Goal: Task Accomplishment & Management: Manage account settings

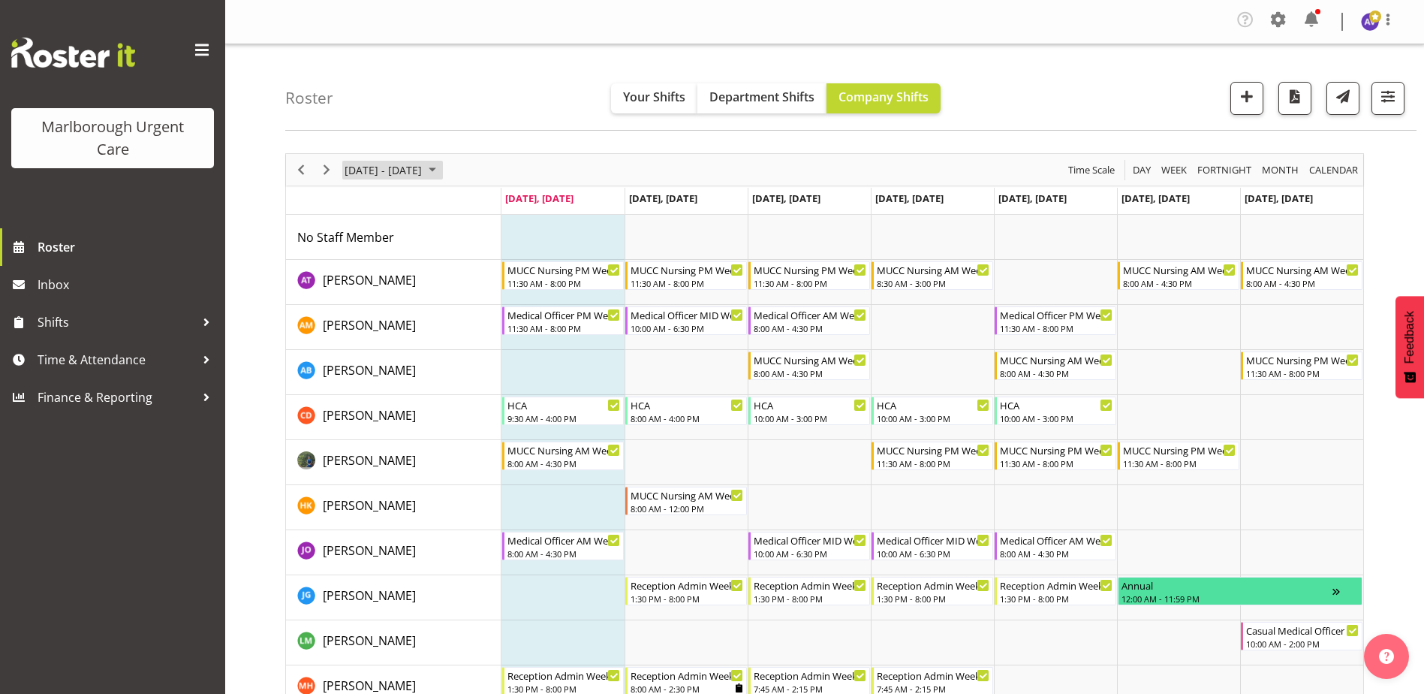
click at [346, 167] on span "[DATE] - [DATE]" at bounding box center [383, 170] width 80 height 19
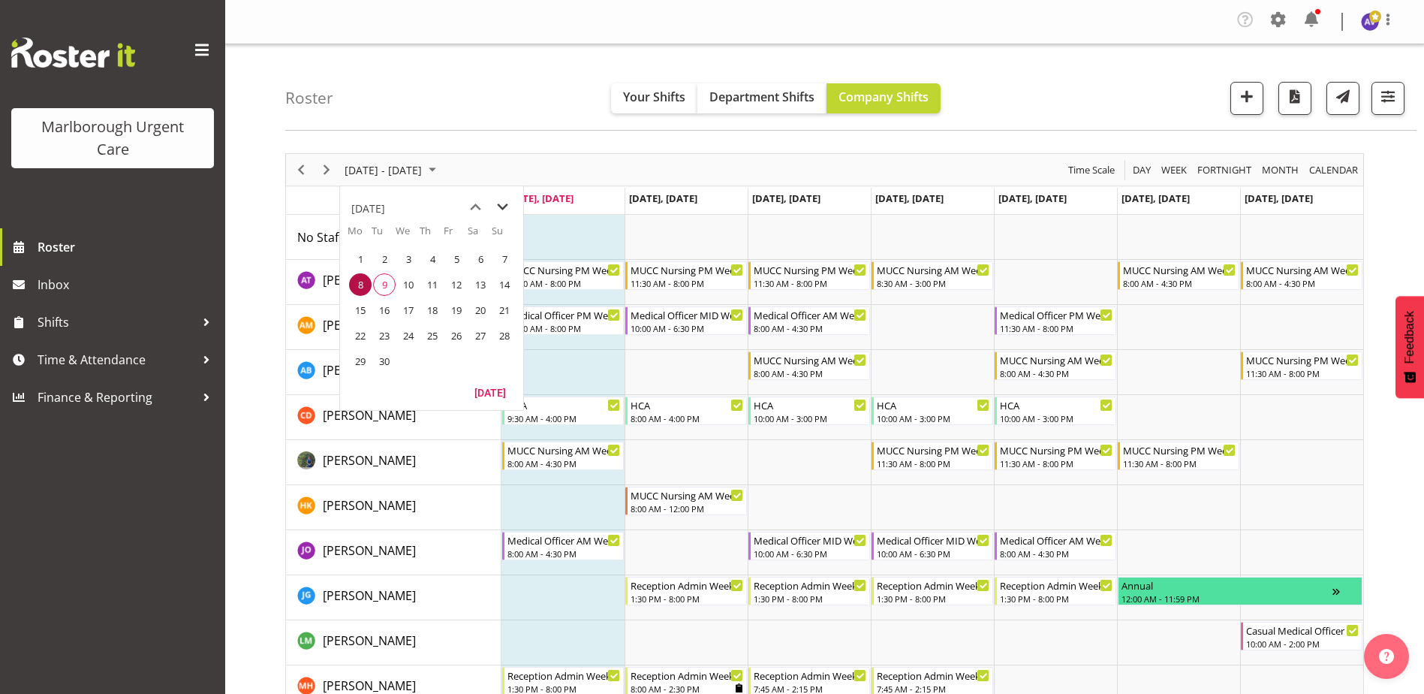
click at [508, 210] on span "next month" at bounding box center [502, 207] width 26 height 27
click at [425, 254] on span "2" at bounding box center [432, 259] width 23 height 23
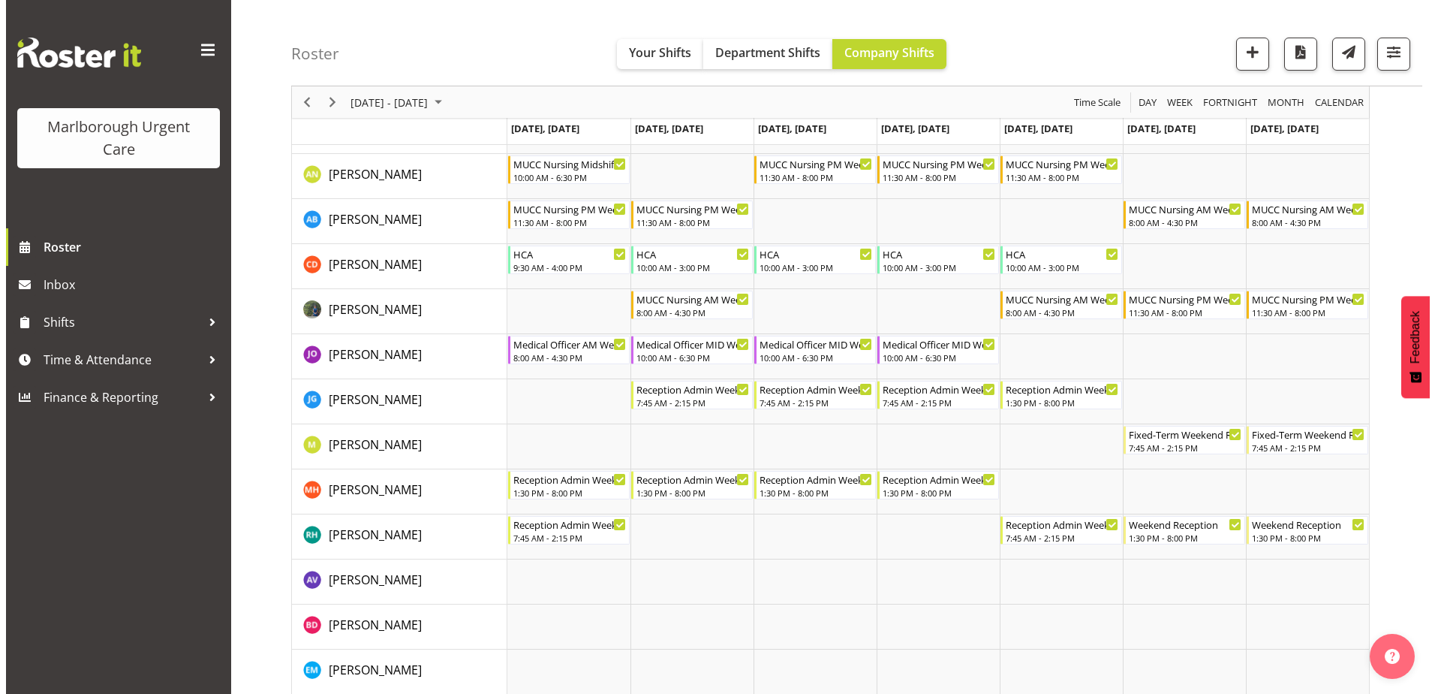
scroll to position [225, 0]
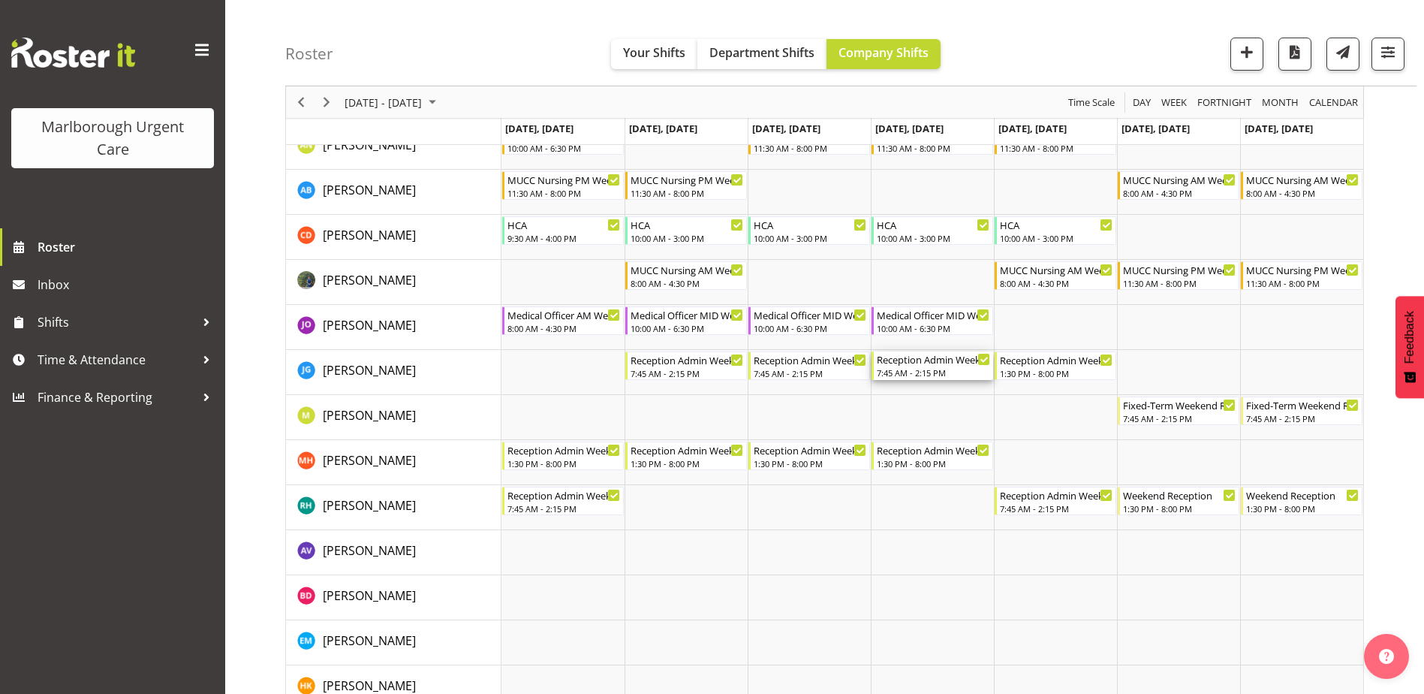
click at [935, 366] on div "Reception Admin Weekday AM" at bounding box center [933, 358] width 113 height 15
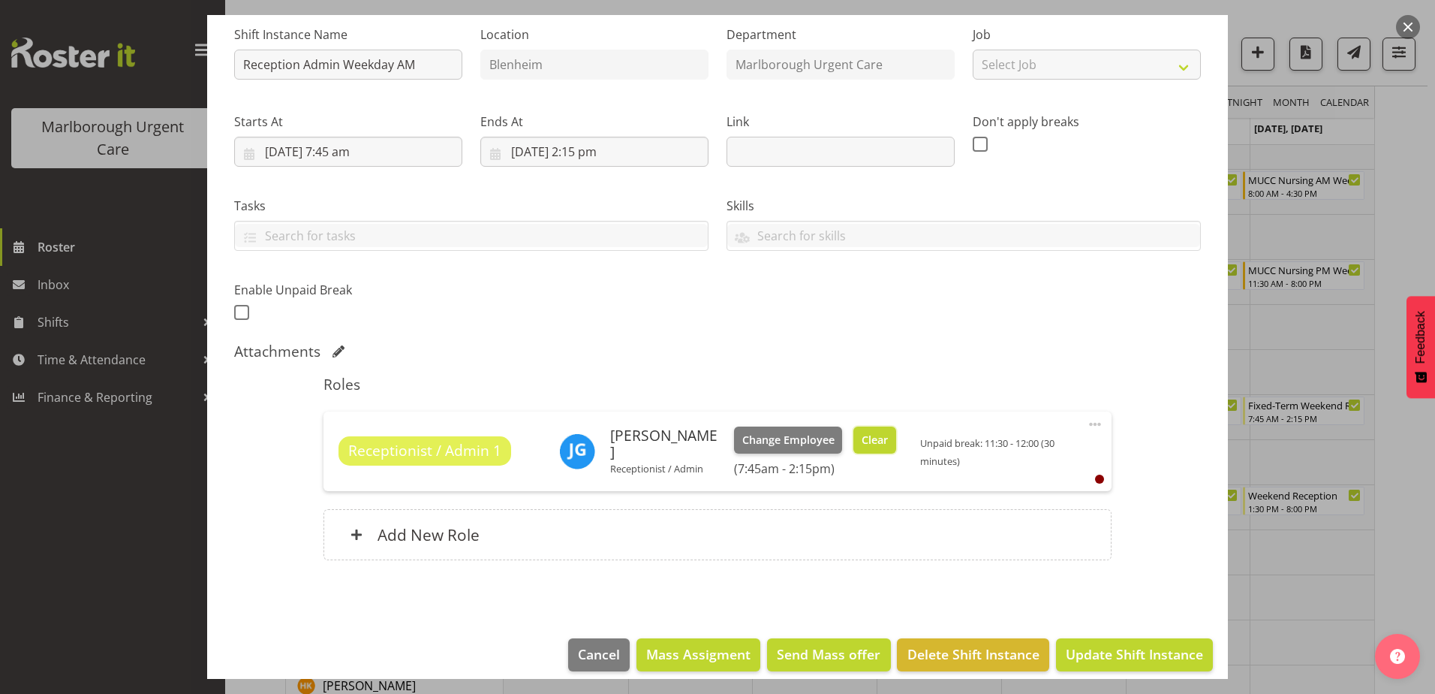
click at [885, 432] on span "Clear" at bounding box center [875, 440] width 26 height 17
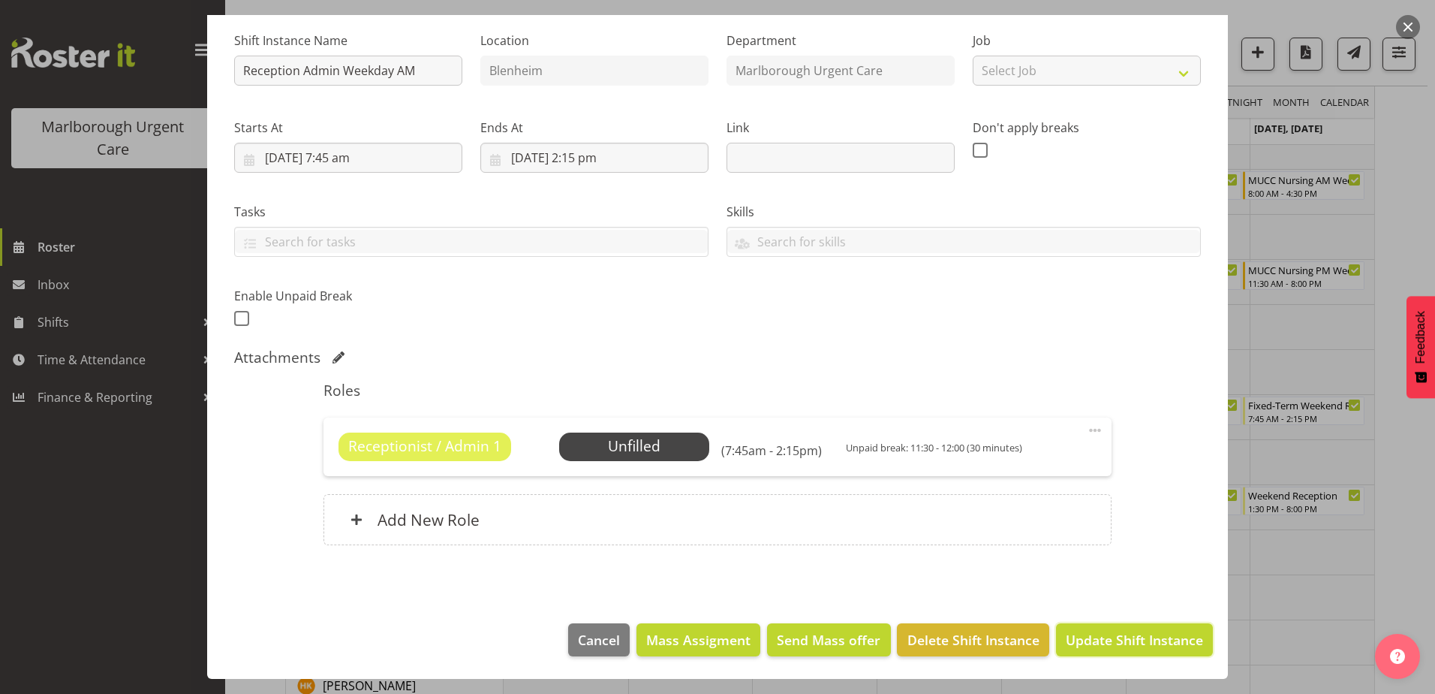
click at [1102, 640] on span "Update Shift Instance" at bounding box center [1134, 640] width 137 height 20
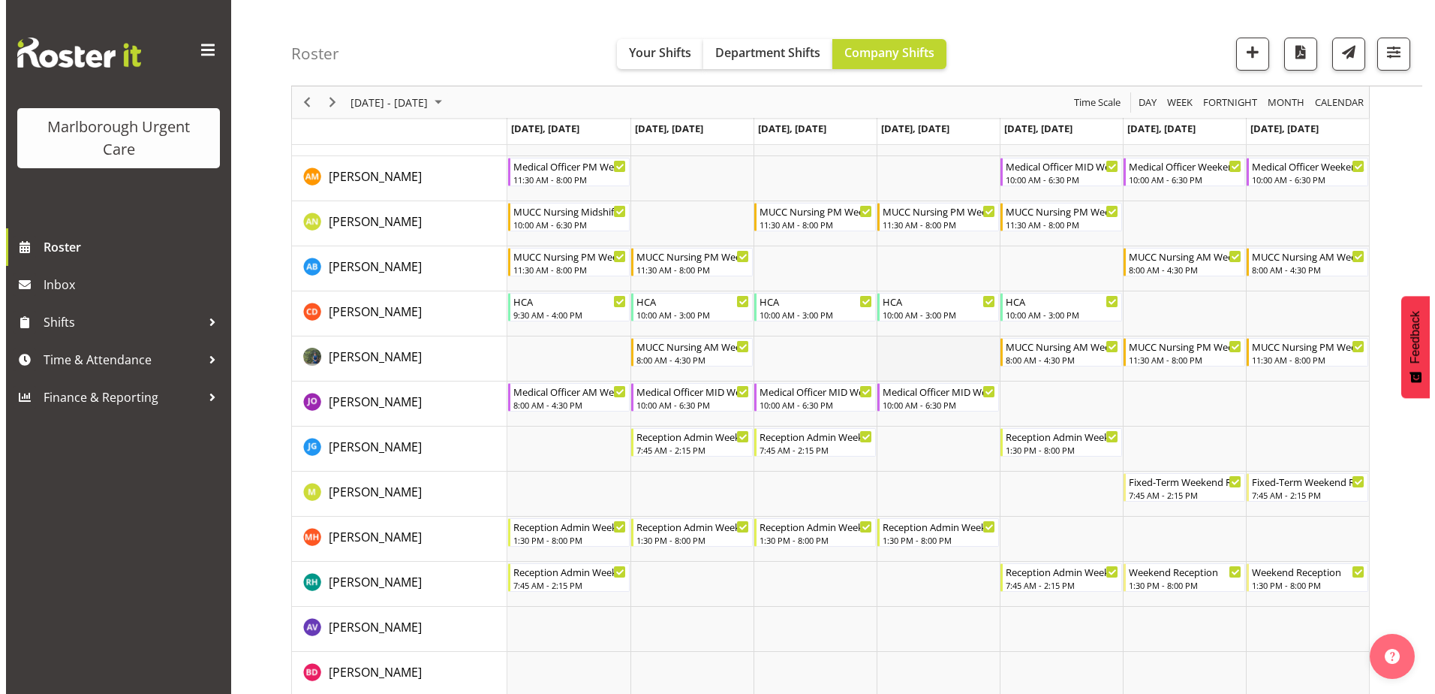
scroll to position [150, 0]
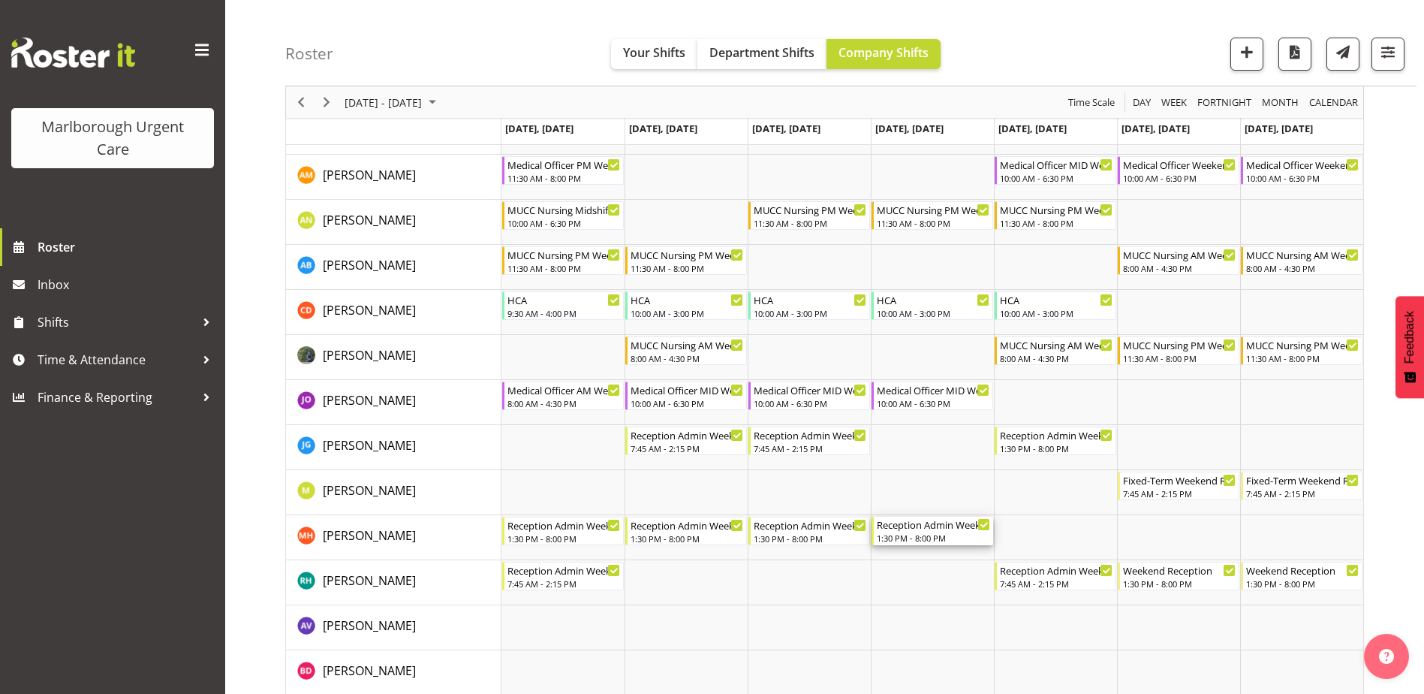
click at [918, 531] on div "Reception Admin Weekday PM 1:30 PM - 8:00 PM" at bounding box center [933, 530] width 113 height 29
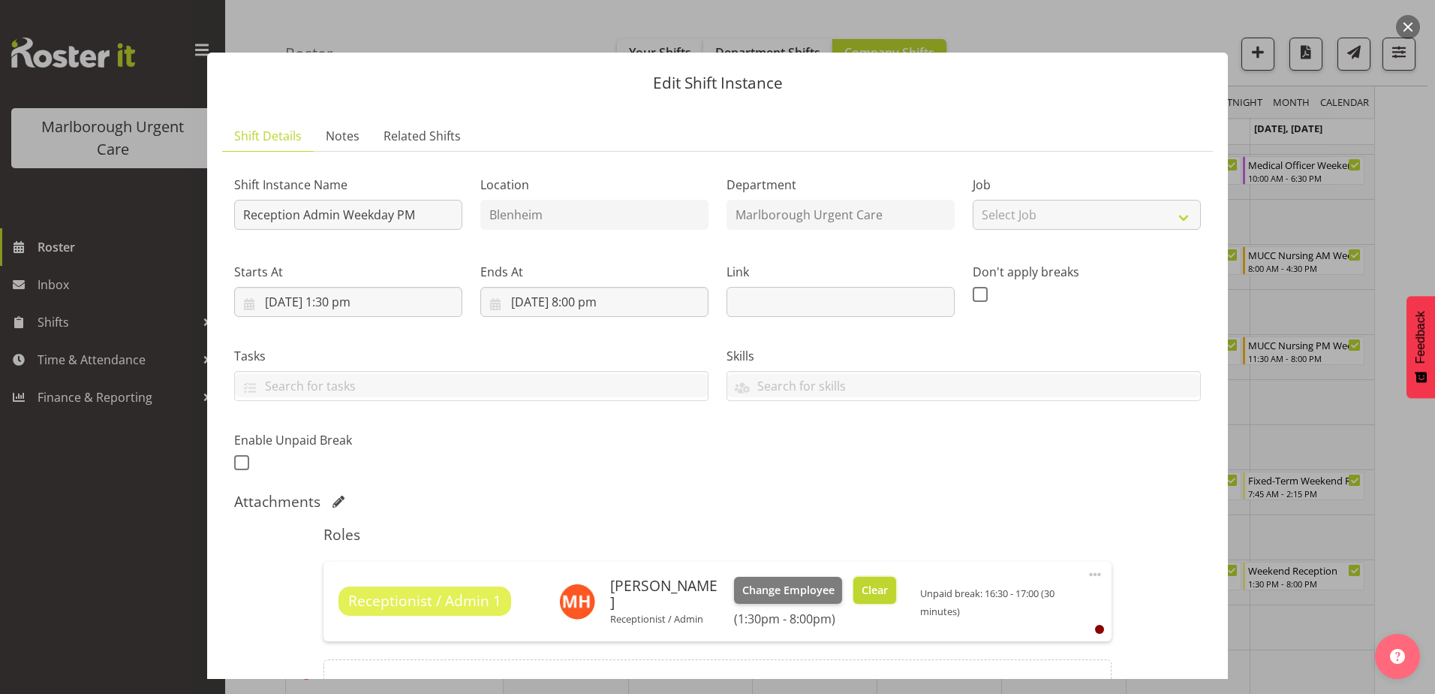
click at [862, 590] on span "Clear" at bounding box center [875, 590] width 26 height 17
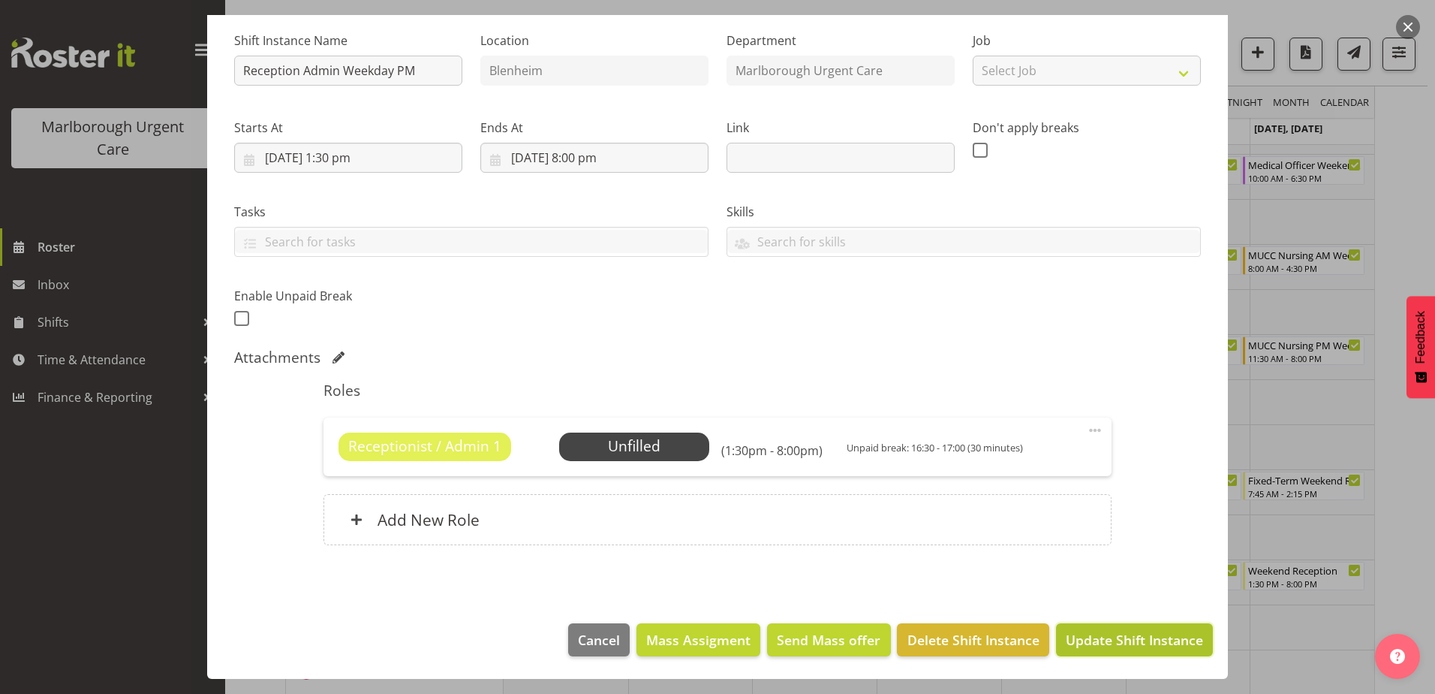
click at [1109, 634] on span "Update Shift Instance" at bounding box center [1134, 640] width 137 height 20
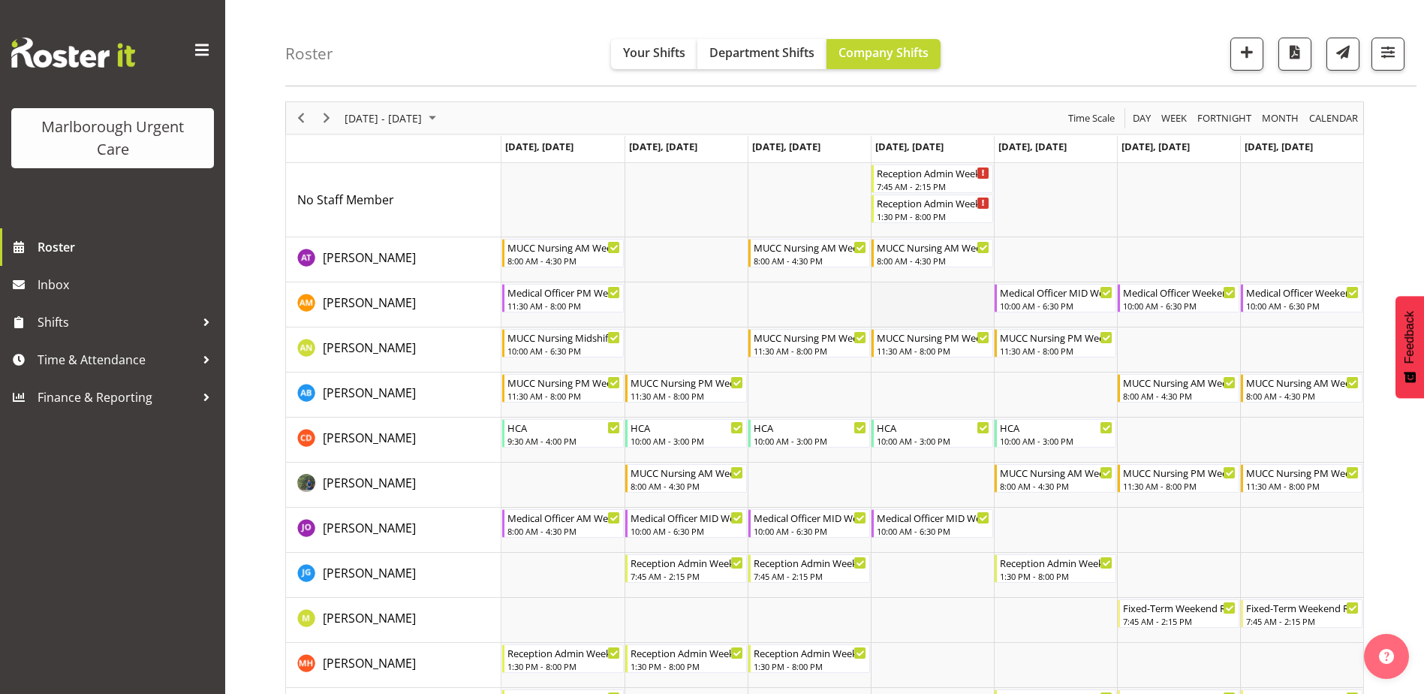
scroll to position [0, 0]
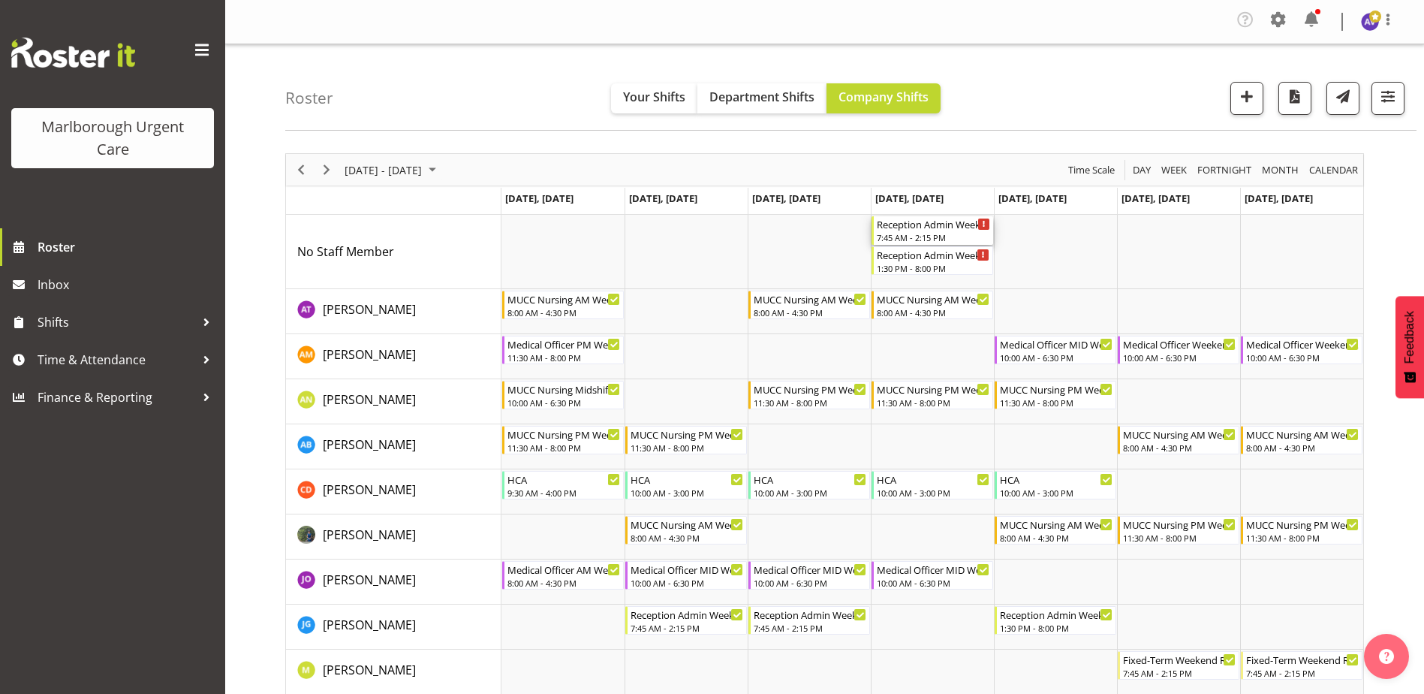
click at [908, 230] on div "Reception Admin Weekday AM" at bounding box center [933, 223] width 113 height 15
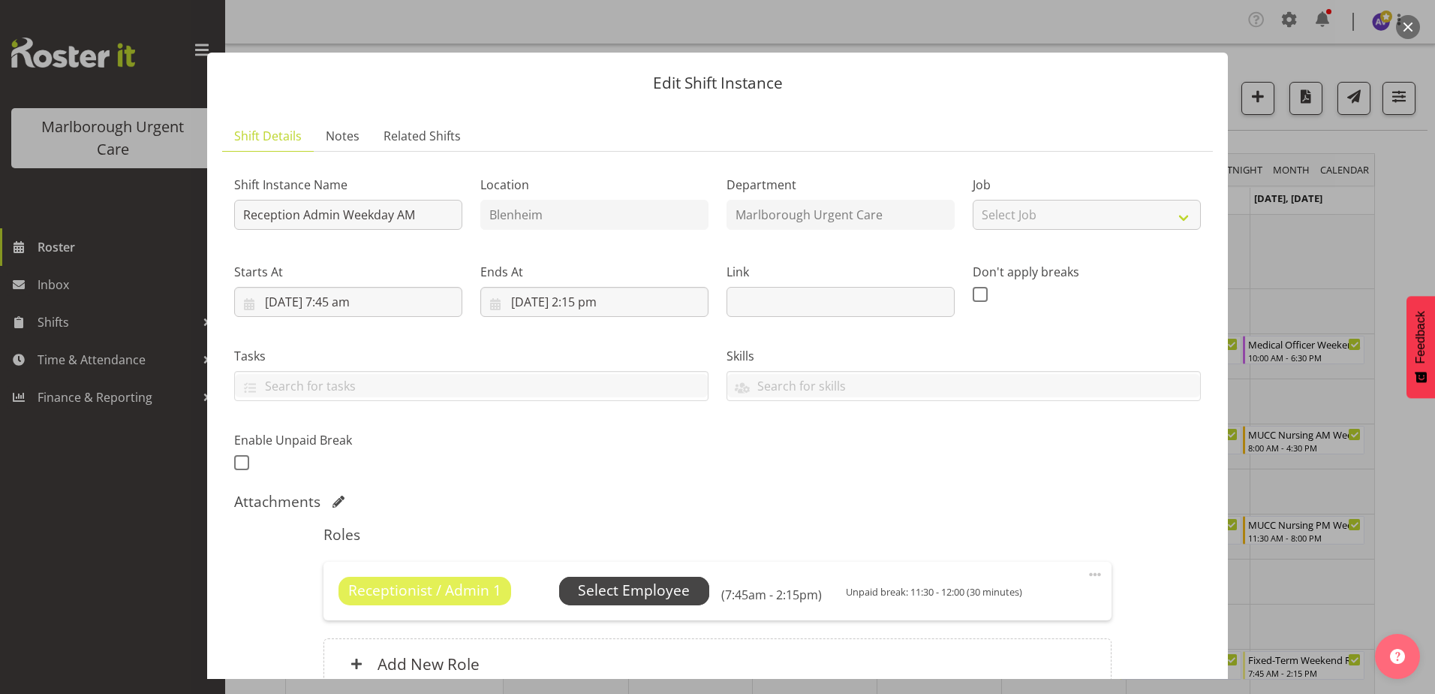
click at [646, 594] on span "Select Employee" at bounding box center [634, 591] width 112 height 22
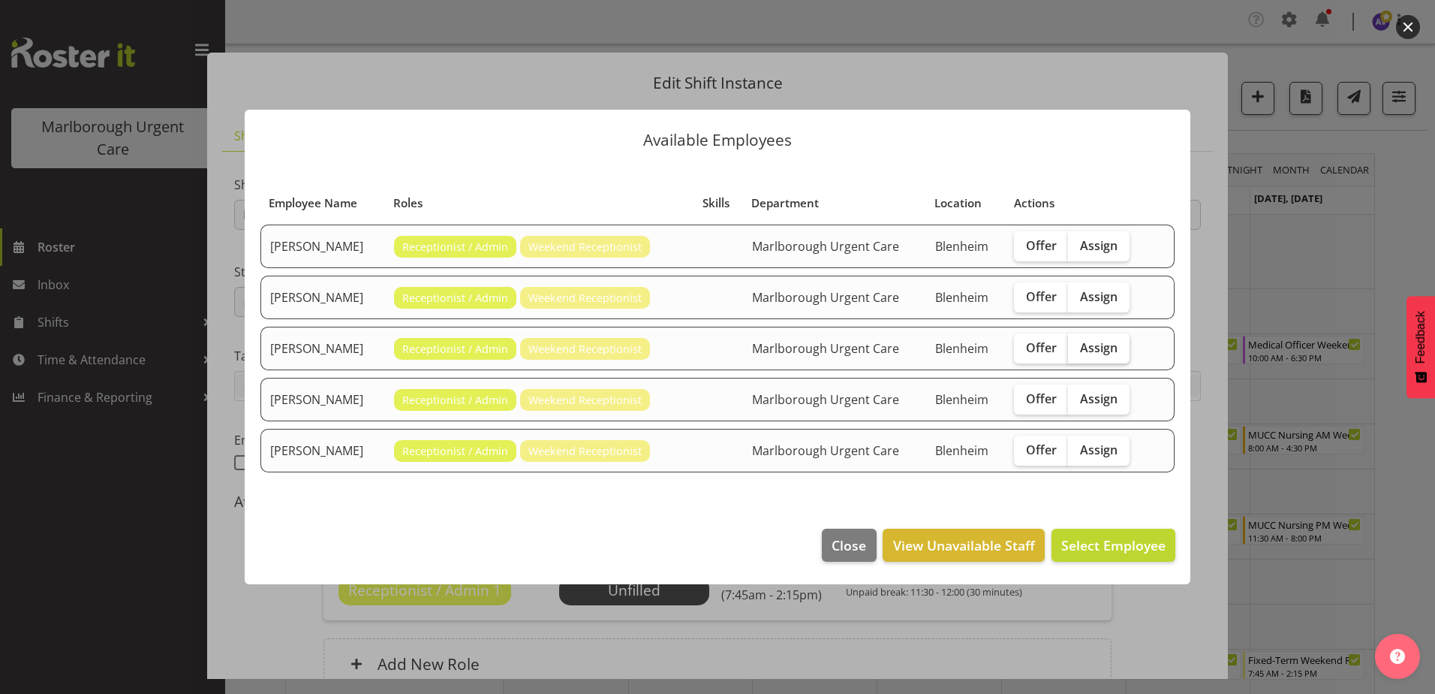
click at [1110, 346] on span "Assign" at bounding box center [1099, 347] width 38 height 15
click at [1078, 346] on input "Assign" at bounding box center [1073, 347] width 10 height 10
checkbox input "true"
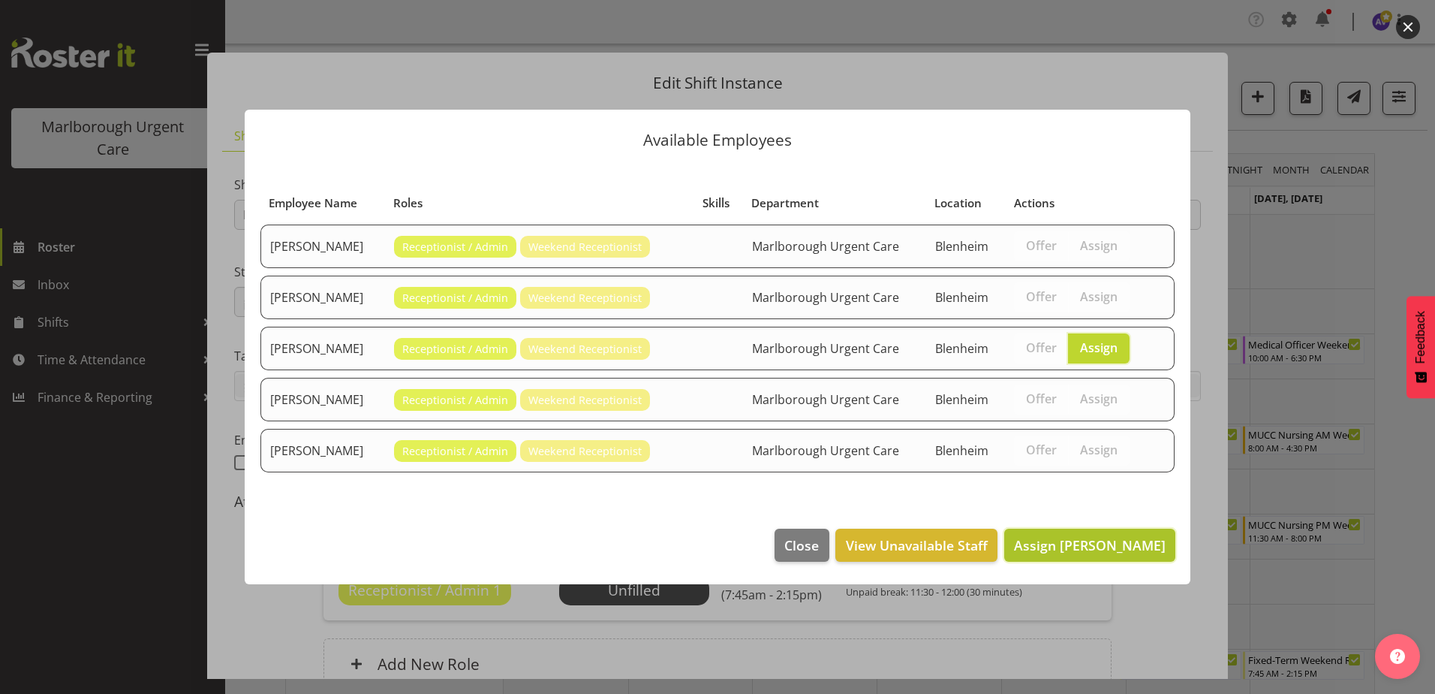
click at [1071, 550] on span "Assign [PERSON_NAME]" at bounding box center [1090, 545] width 152 height 18
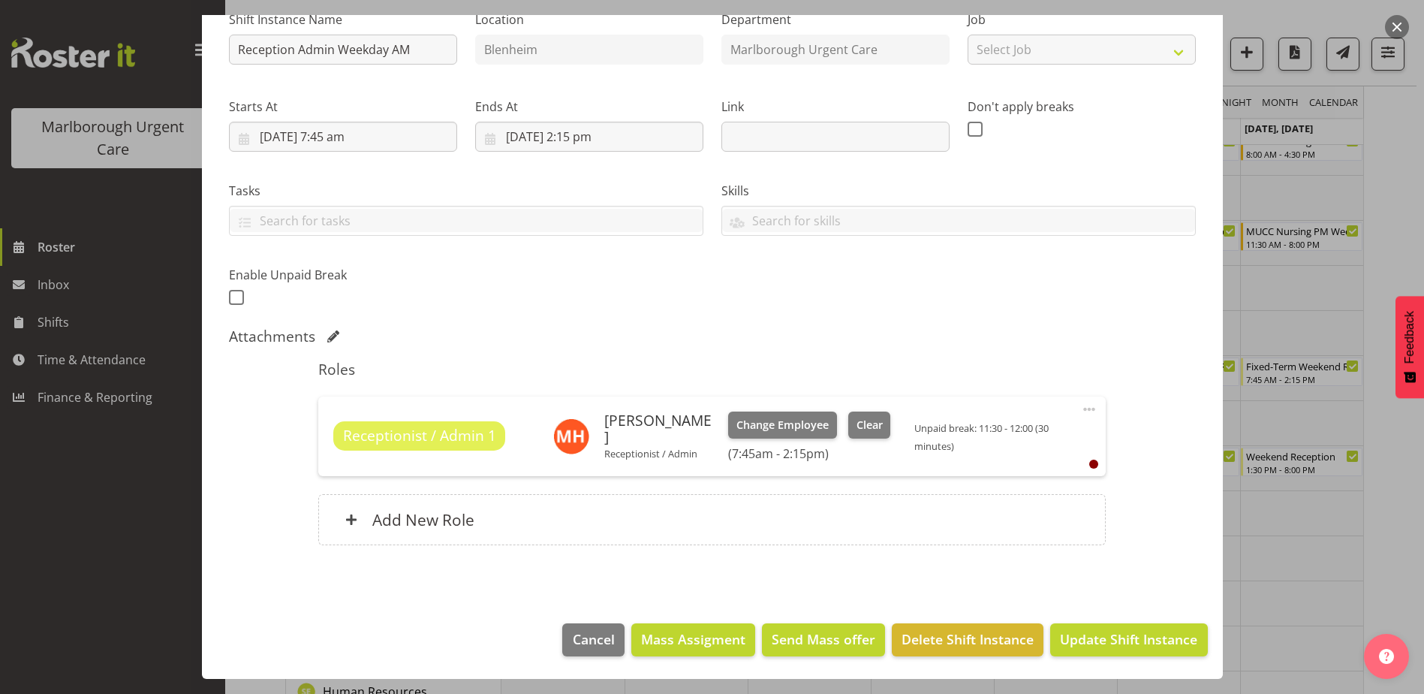
scroll to position [375, 0]
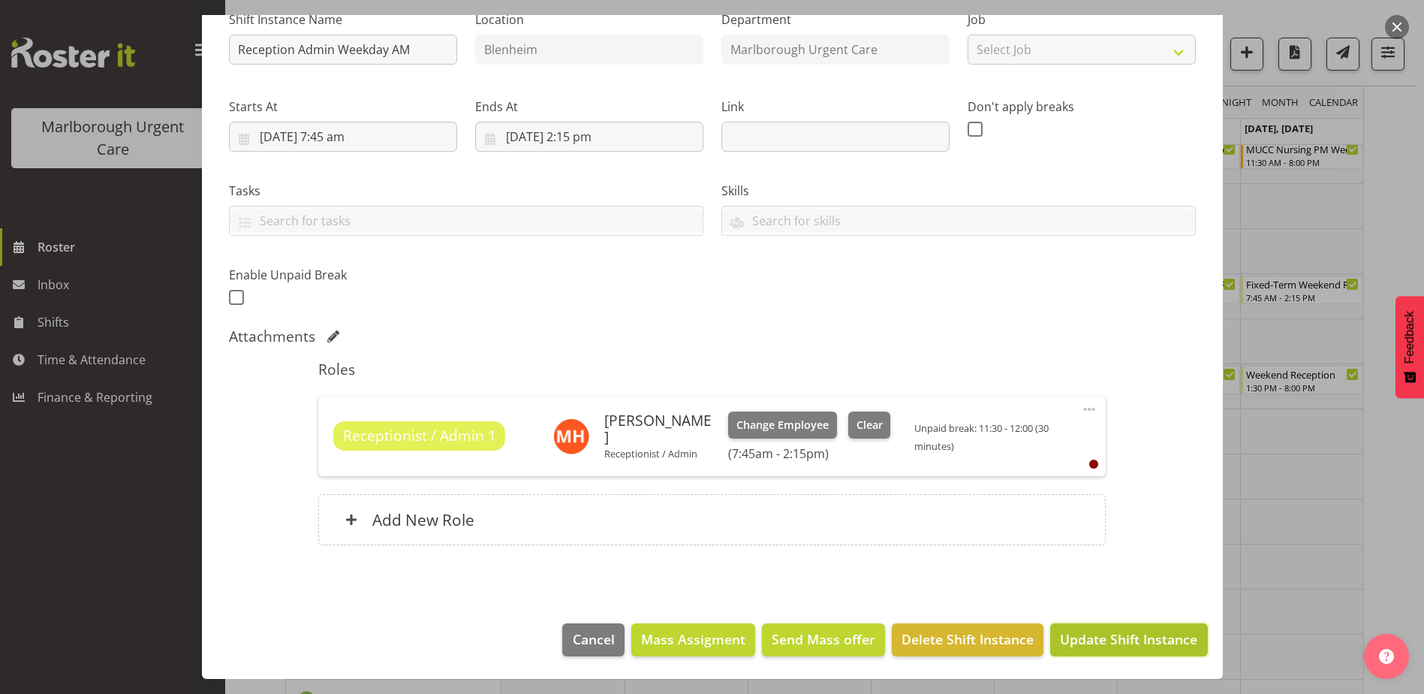
click at [1098, 636] on span "Update Shift Instance" at bounding box center [1128, 639] width 137 height 20
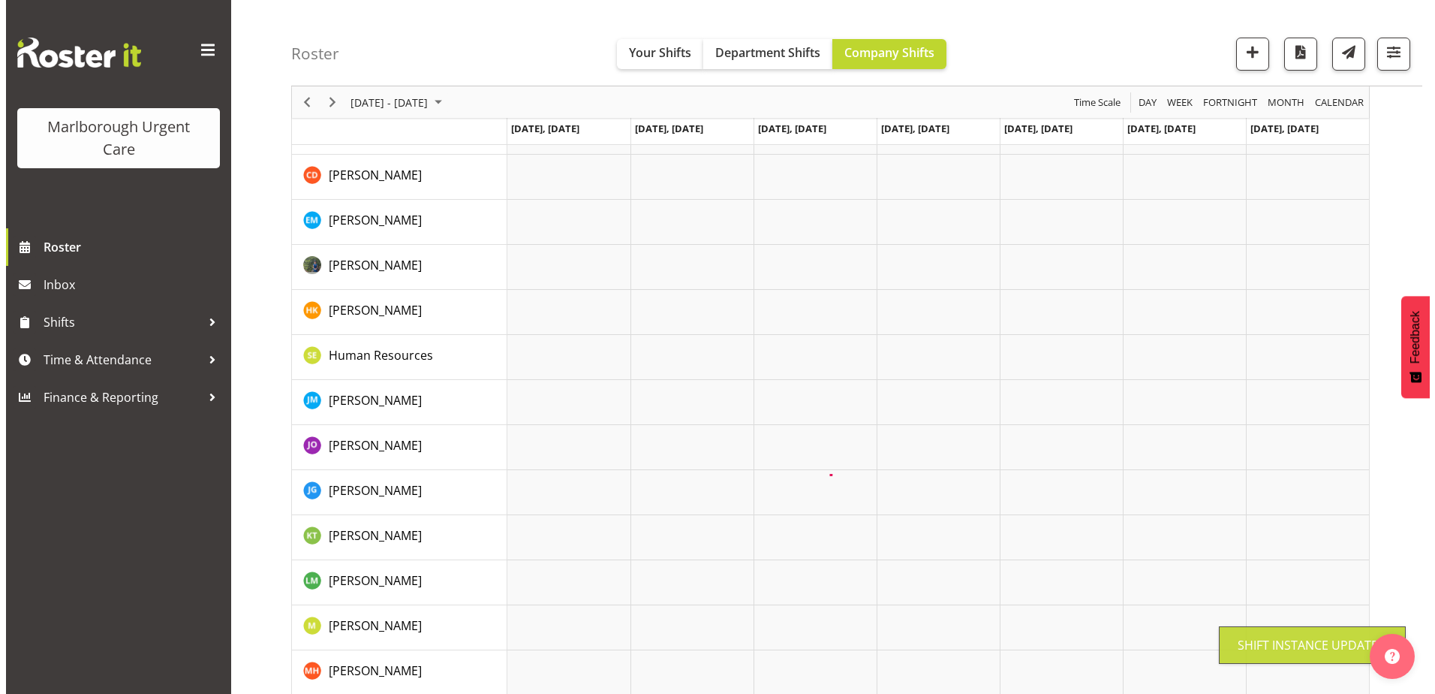
scroll to position [0, 0]
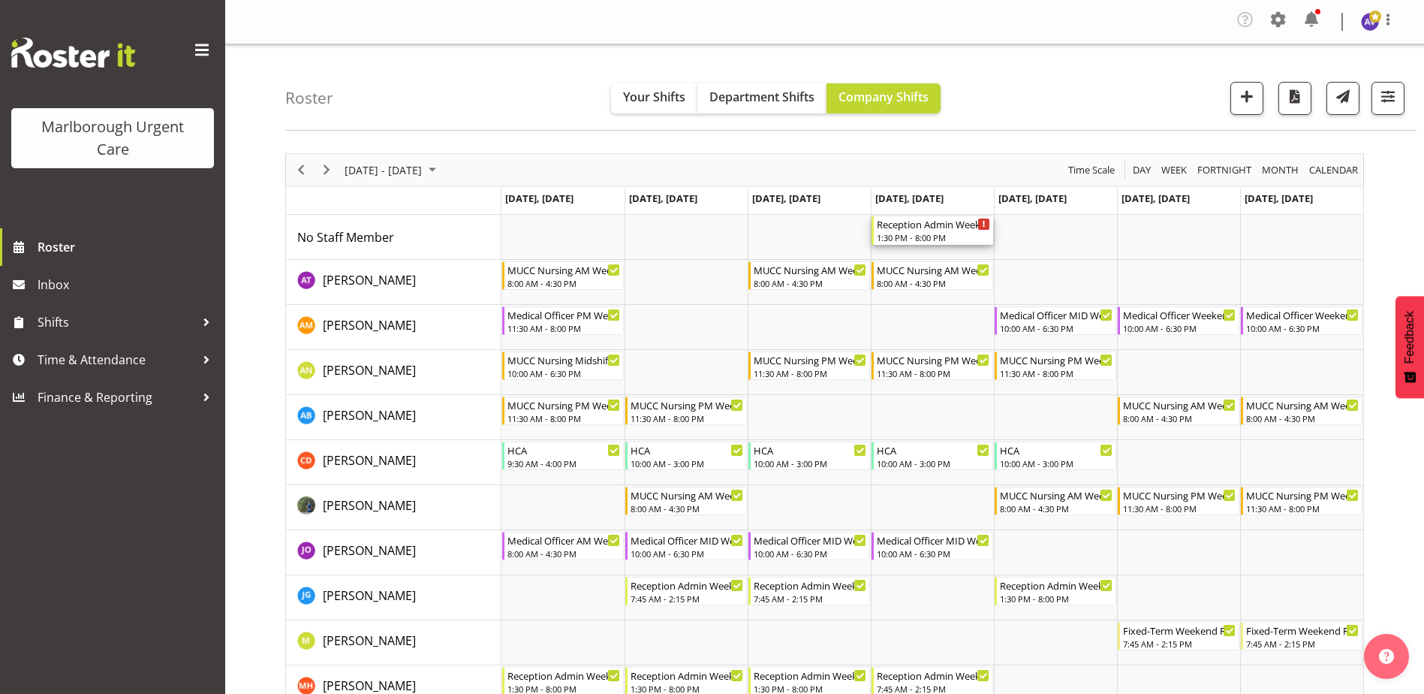
click at [932, 229] on div "Reception Admin Weekday PM" at bounding box center [933, 223] width 113 height 15
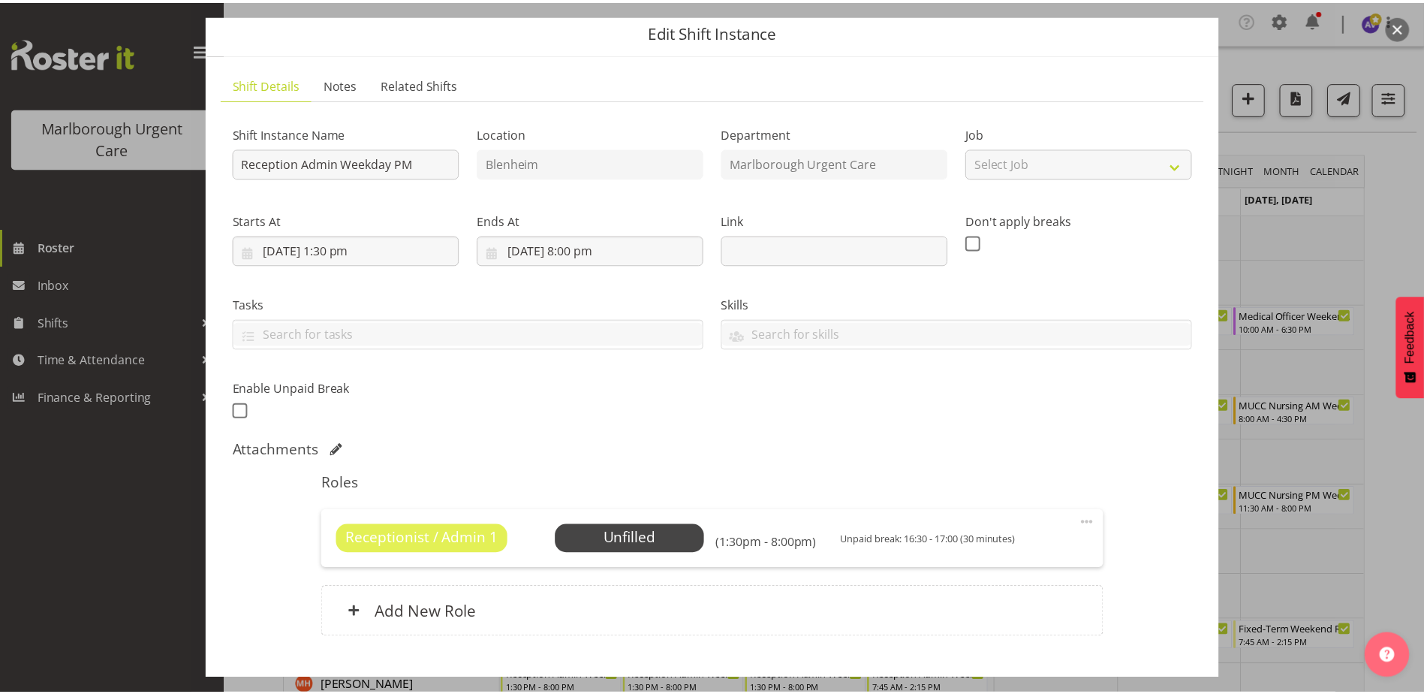
scroll to position [75, 0]
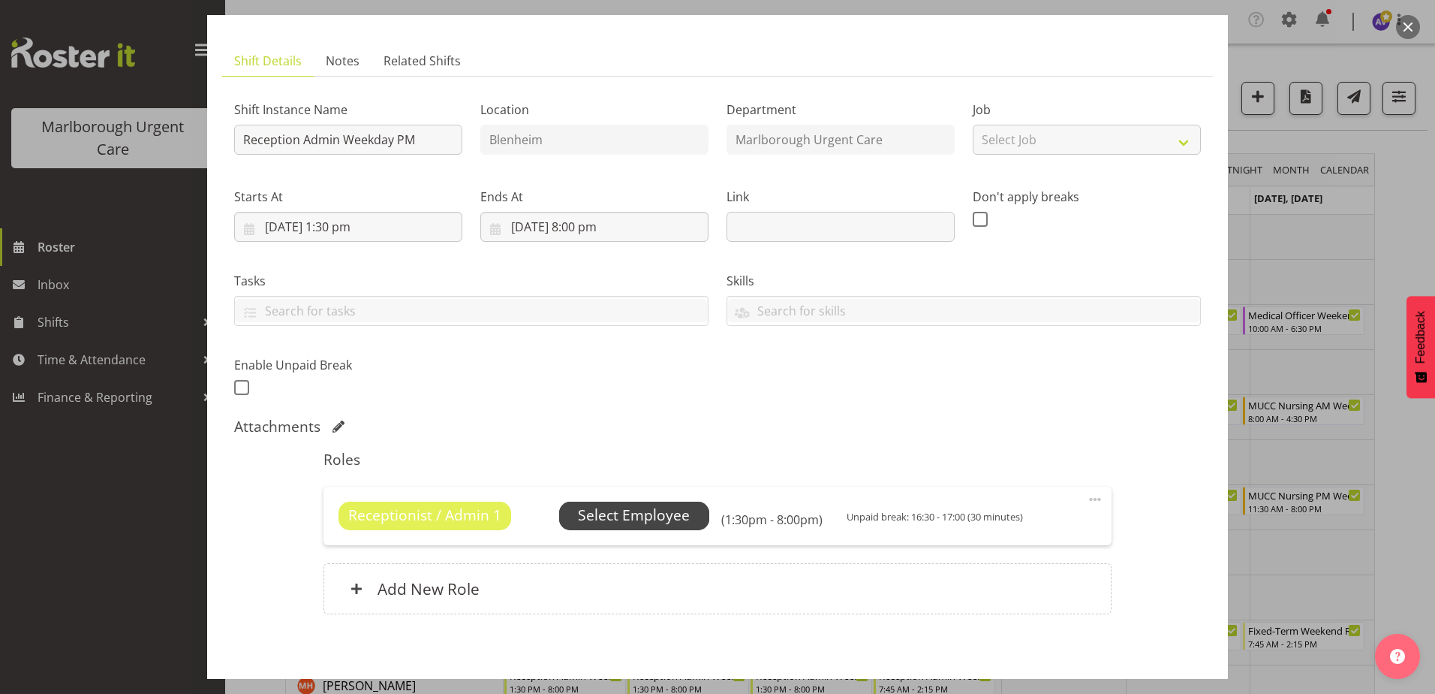
click at [628, 514] on span "Select Employee" at bounding box center [634, 515] width 112 height 22
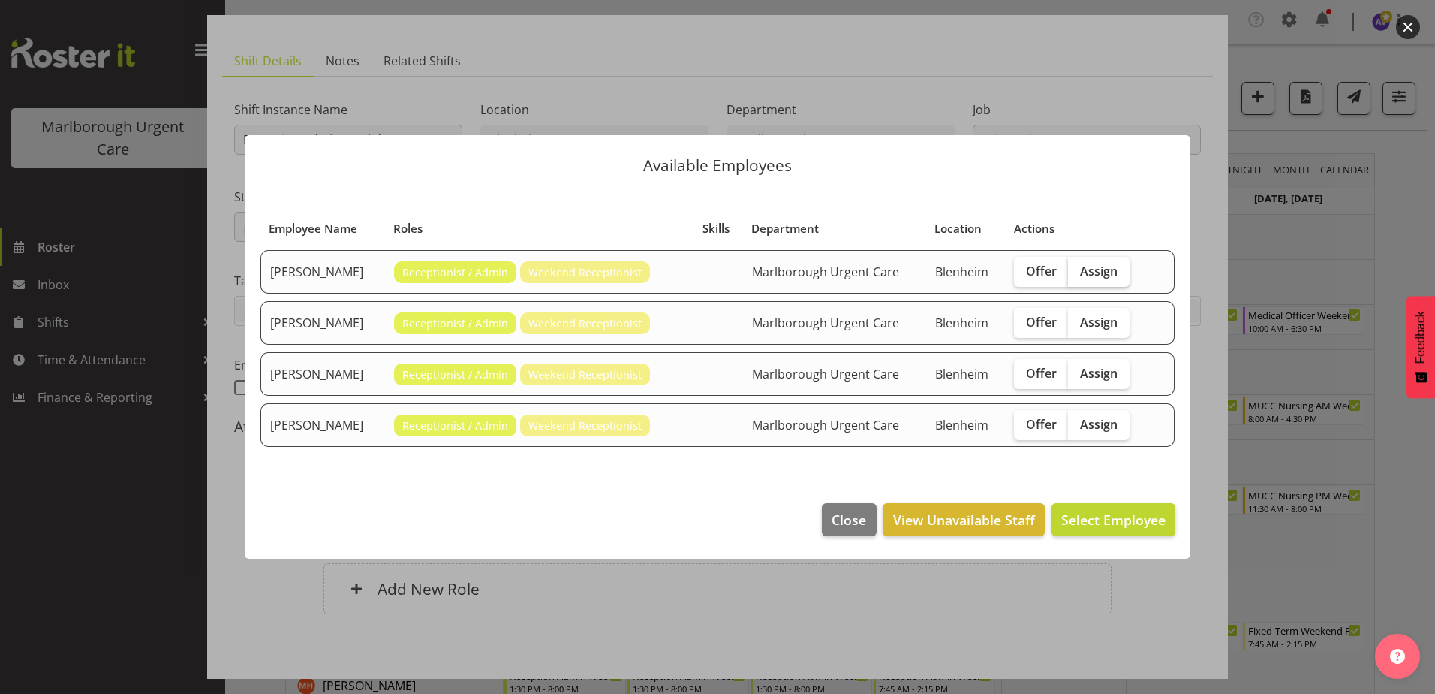
click at [1101, 267] on span "Assign" at bounding box center [1099, 270] width 38 height 15
click at [1078, 267] on input "Assign" at bounding box center [1073, 271] width 10 height 10
checkbox input "true"
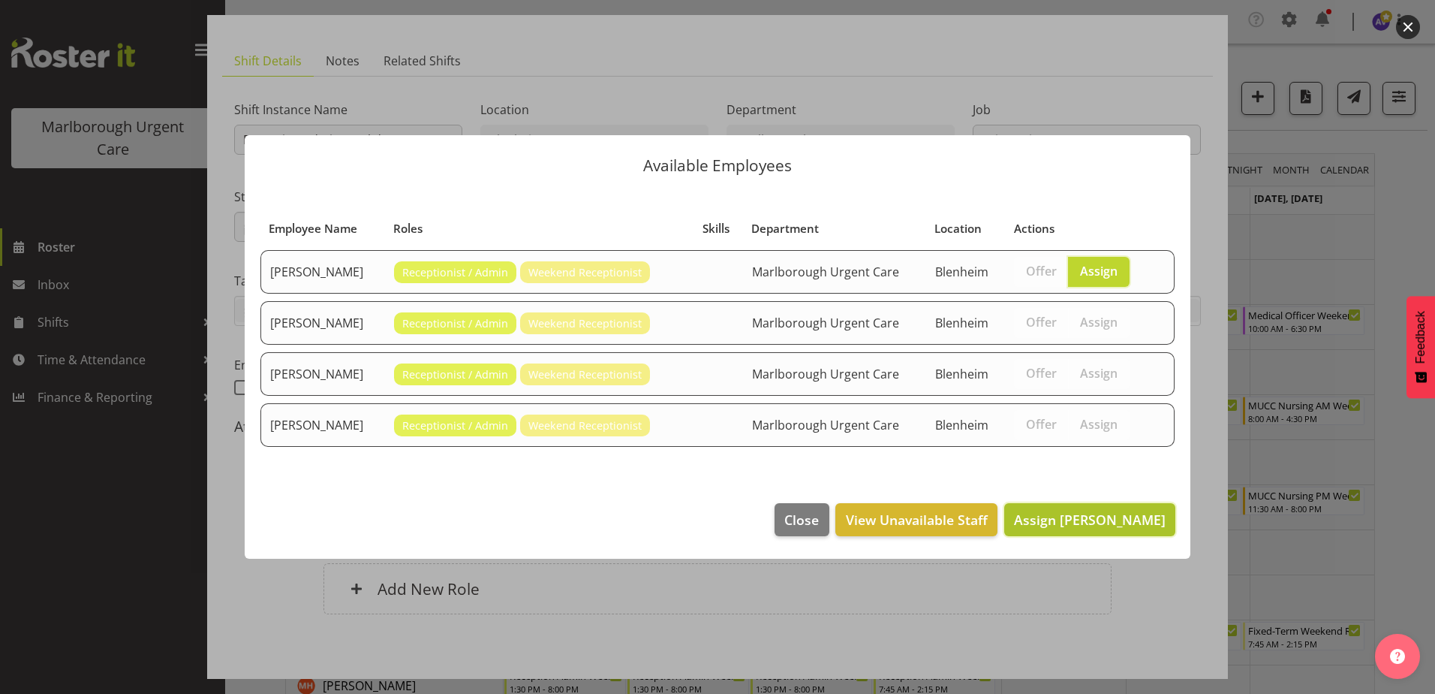
click at [1083, 514] on span "Assign [PERSON_NAME]" at bounding box center [1090, 519] width 152 height 18
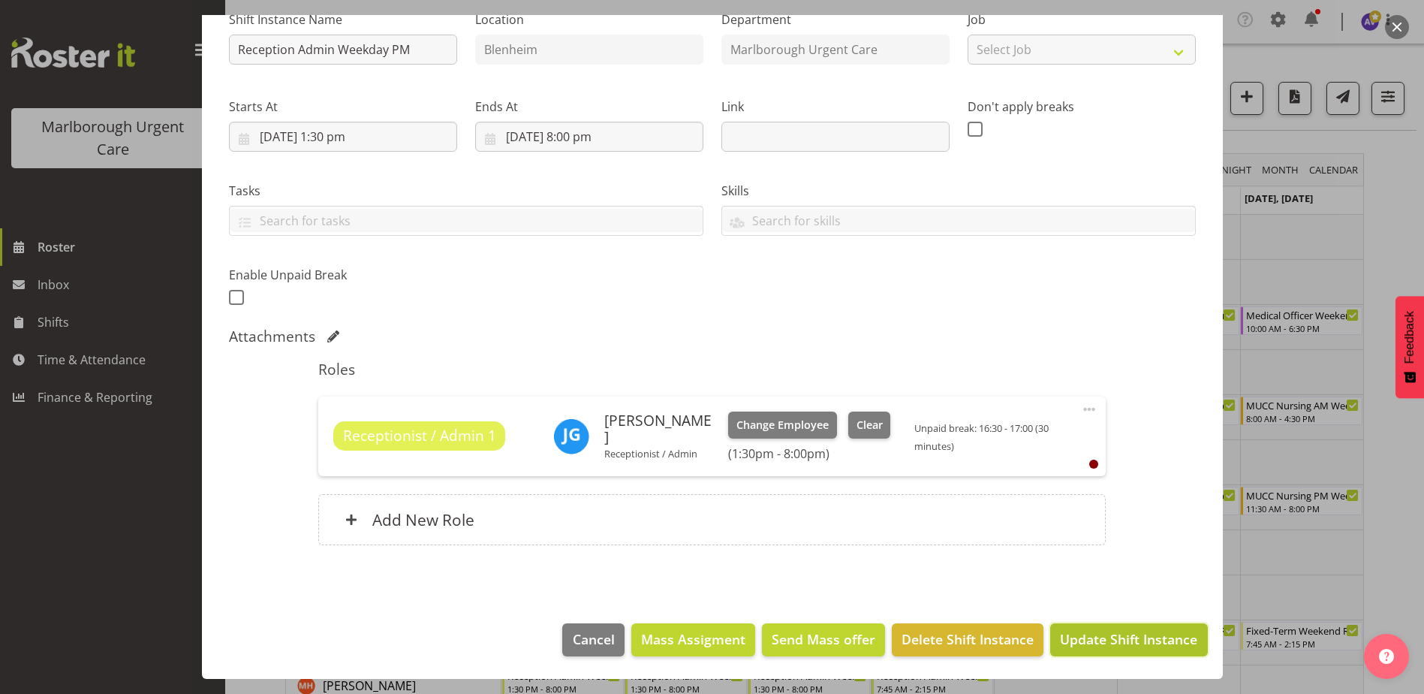
click at [1120, 633] on span "Update Shift Instance" at bounding box center [1128, 639] width 137 height 20
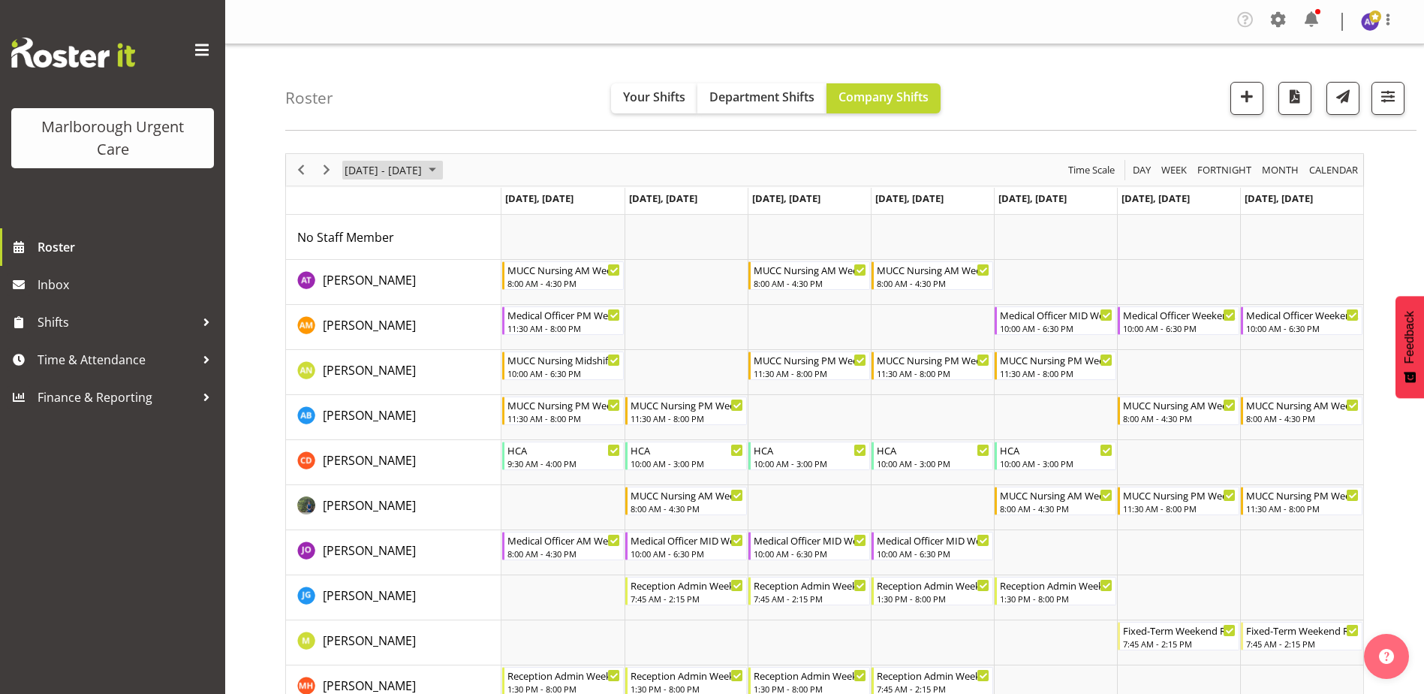
click at [423, 172] on span "[DATE] - [DATE]" at bounding box center [383, 170] width 80 height 19
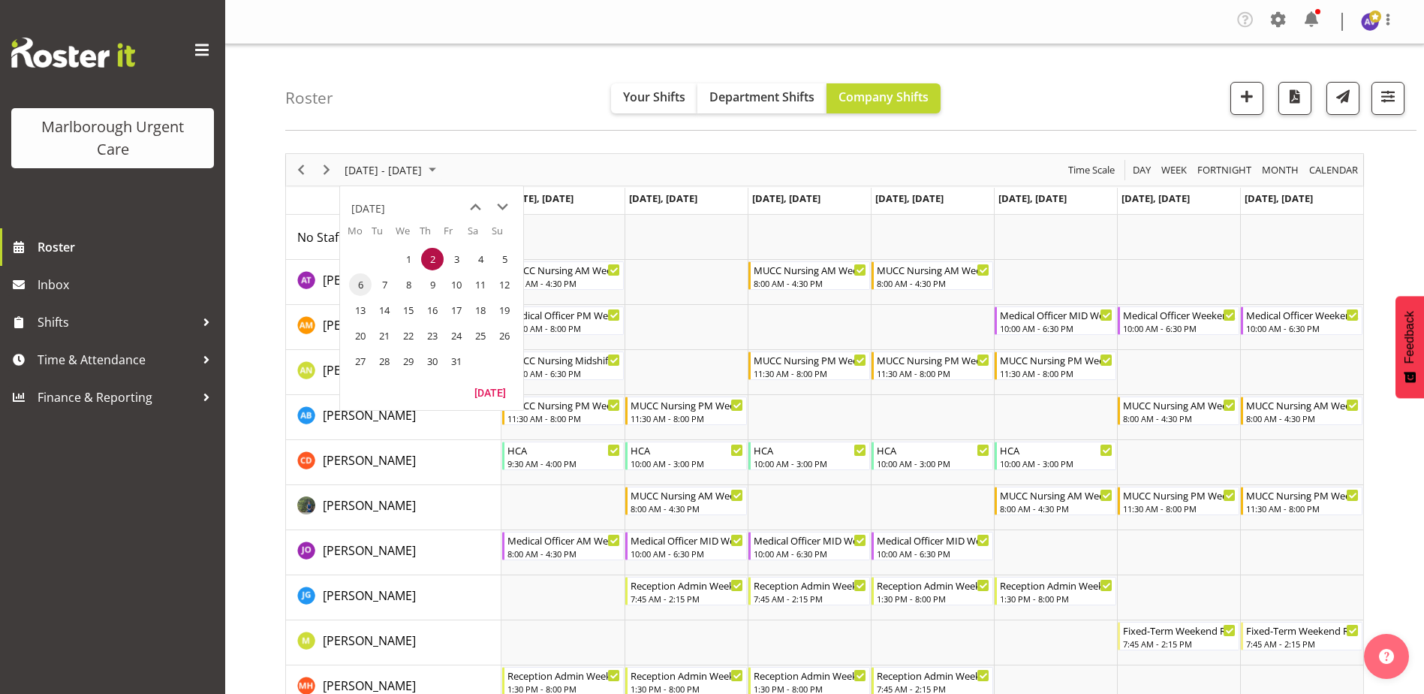
click at [367, 288] on span "6" at bounding box center [360, 284] width 23 height 23
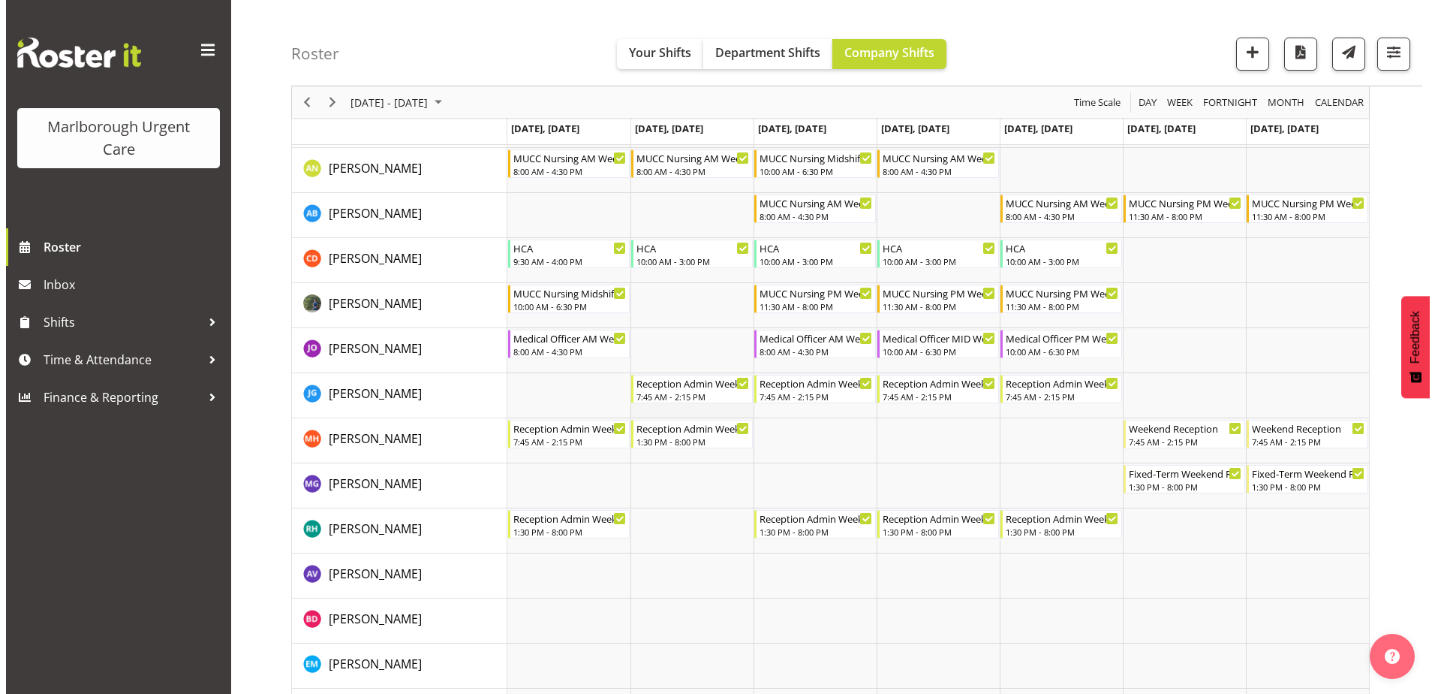
scroll to position [225, 0]
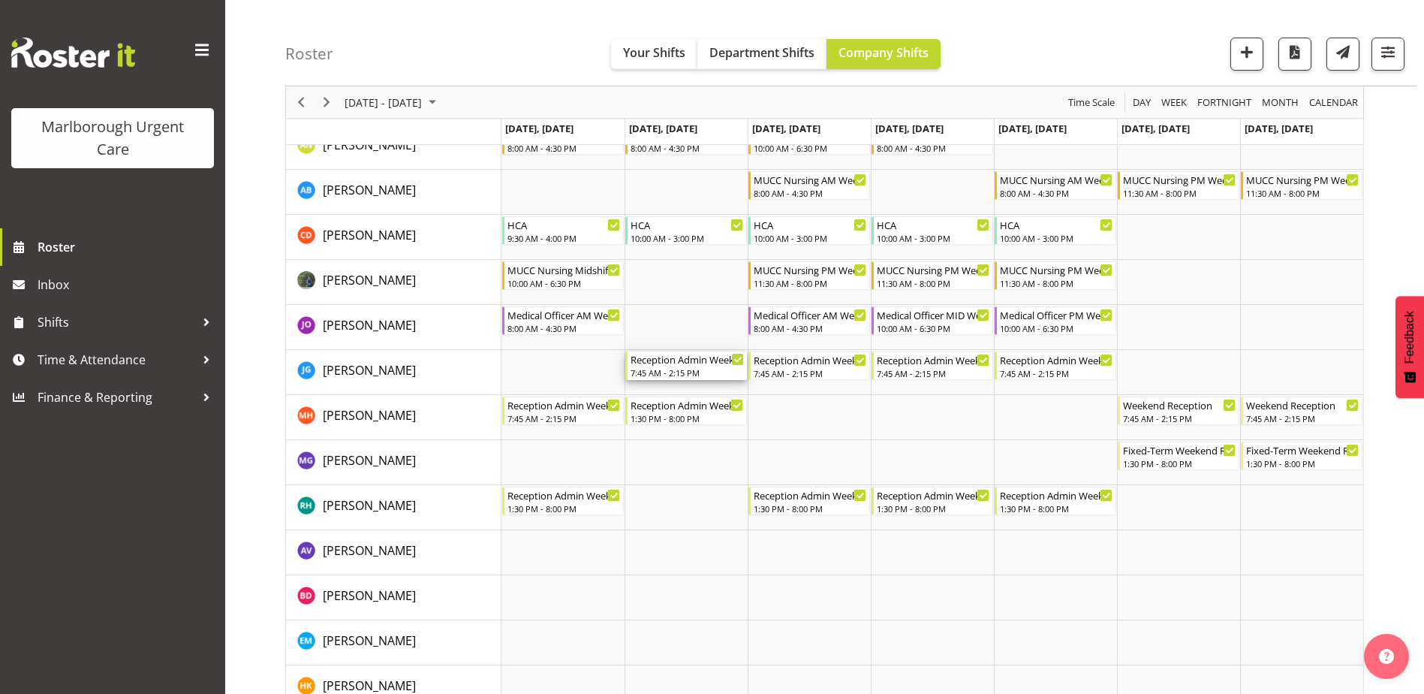
click at [677, 369] on div "7:45 AM - 2:15 PM" at bounding box center [687, 372] width 113 height 12
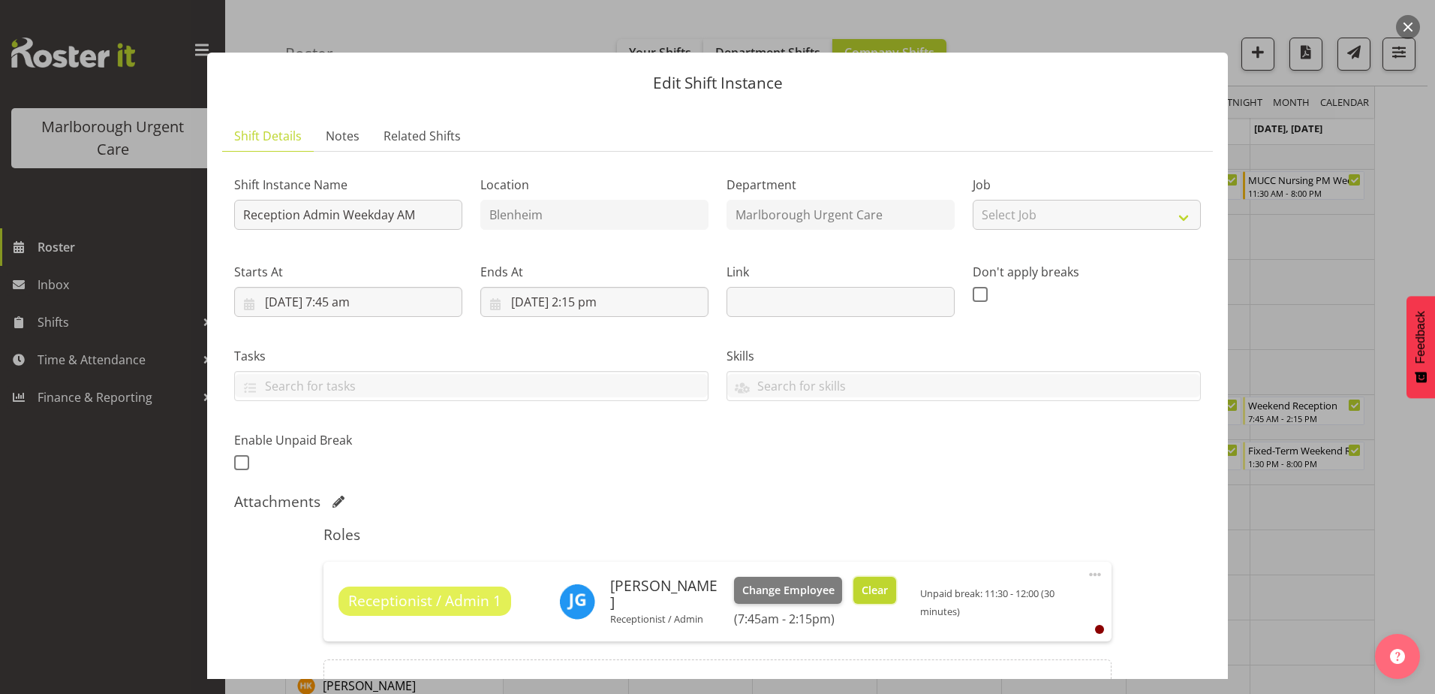
click at [862, 580] on button "Clear" at bounding box center [875, 590] width 43 height 27
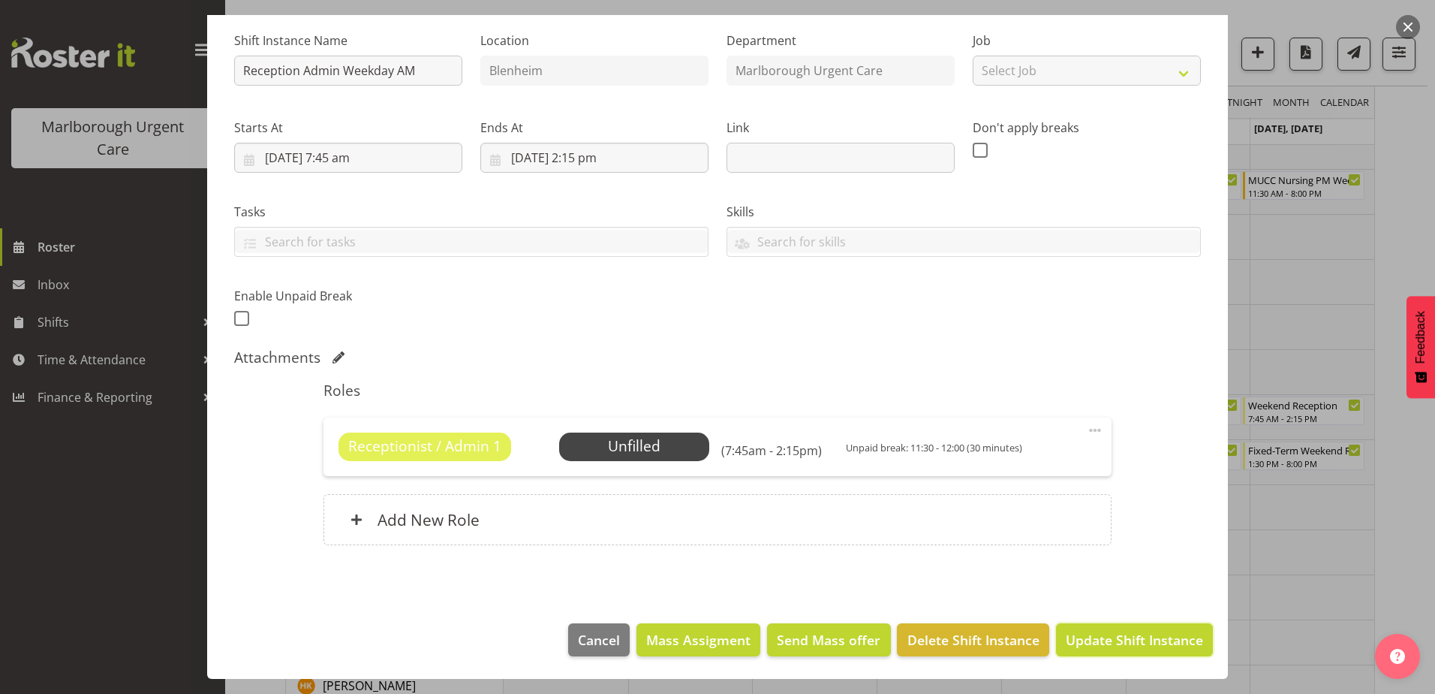
click at [1134, 641] on span "Update Shift Instance" at bounding box center [1134, 640] width 137 height 20
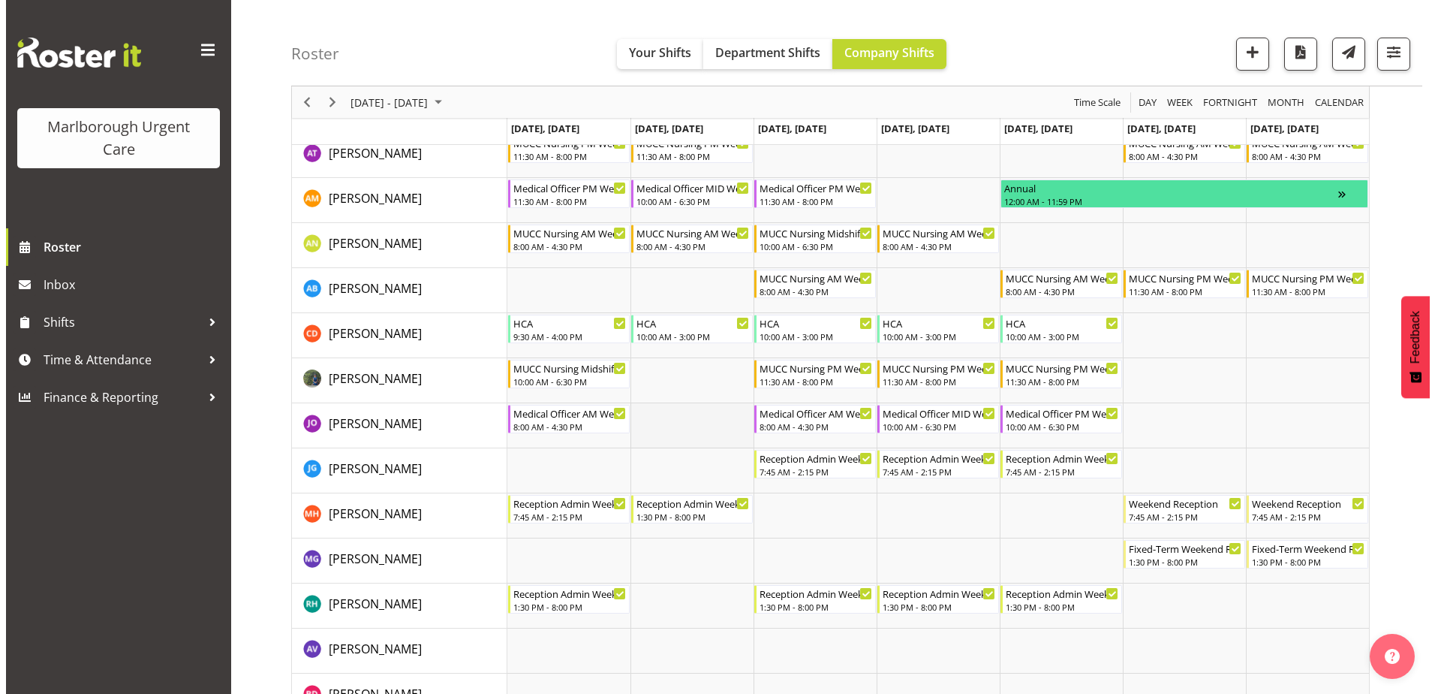
scroll to position [150, 0]
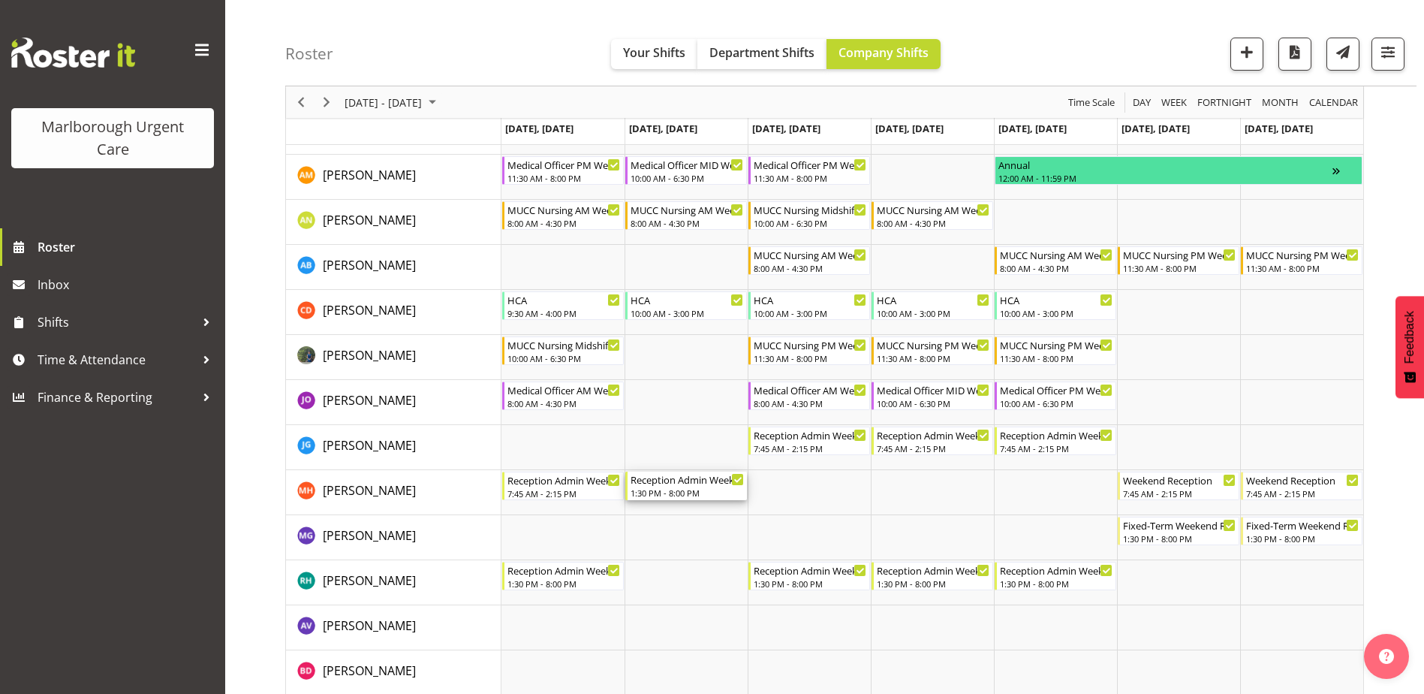
click at [682, 486] on div "Reception Admin Weekday PM" at bounding box center [687, 478] width 113 height 15
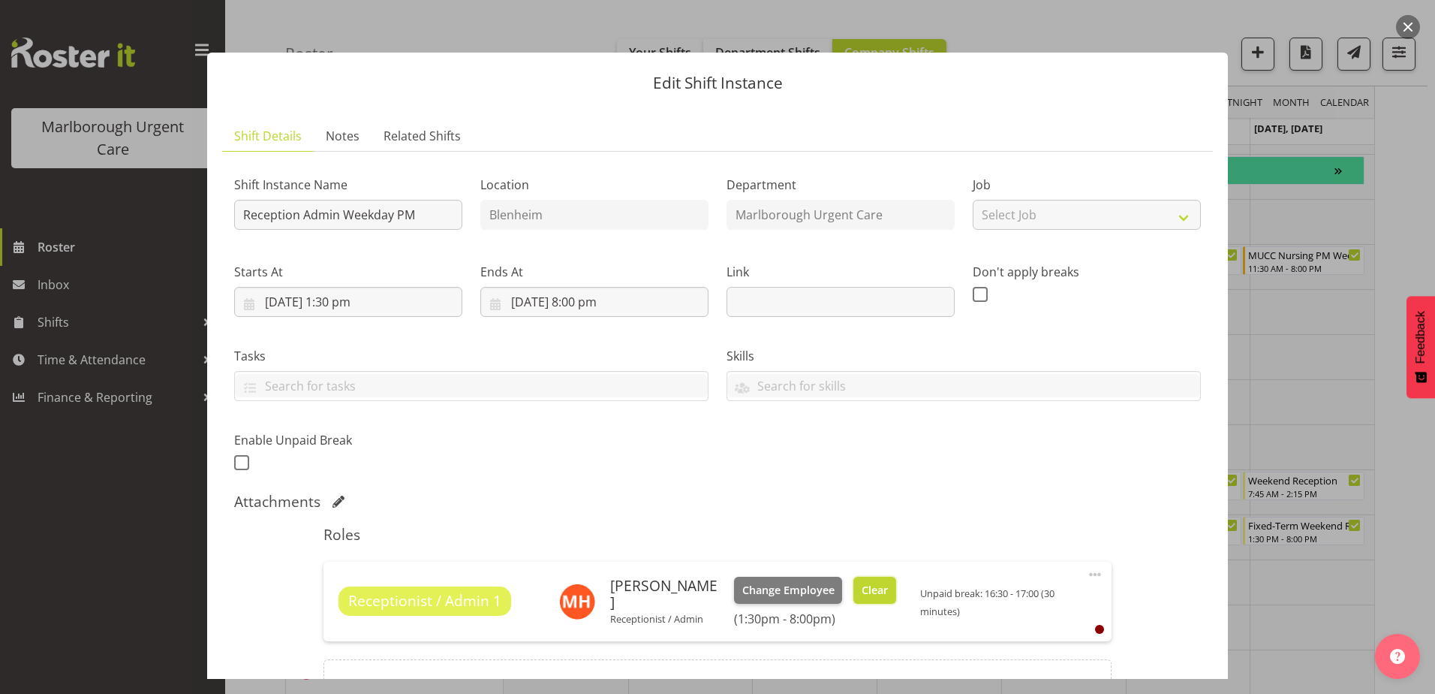
click at [876, 591] on button "Clear" at bounding box center [875, 590] width 43 height 27
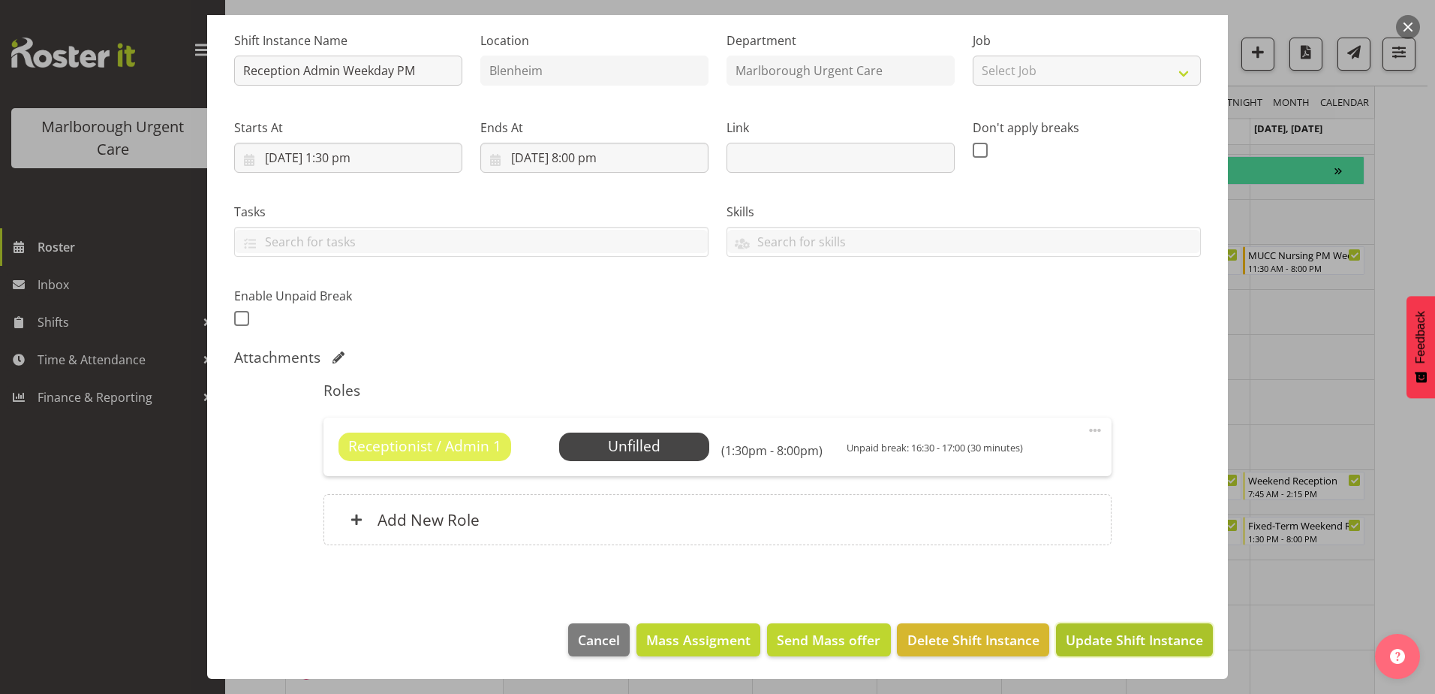
click at [1101, 638] on span "Update Shift Instance" at bounding box center [1134, 640] width 137 height 20
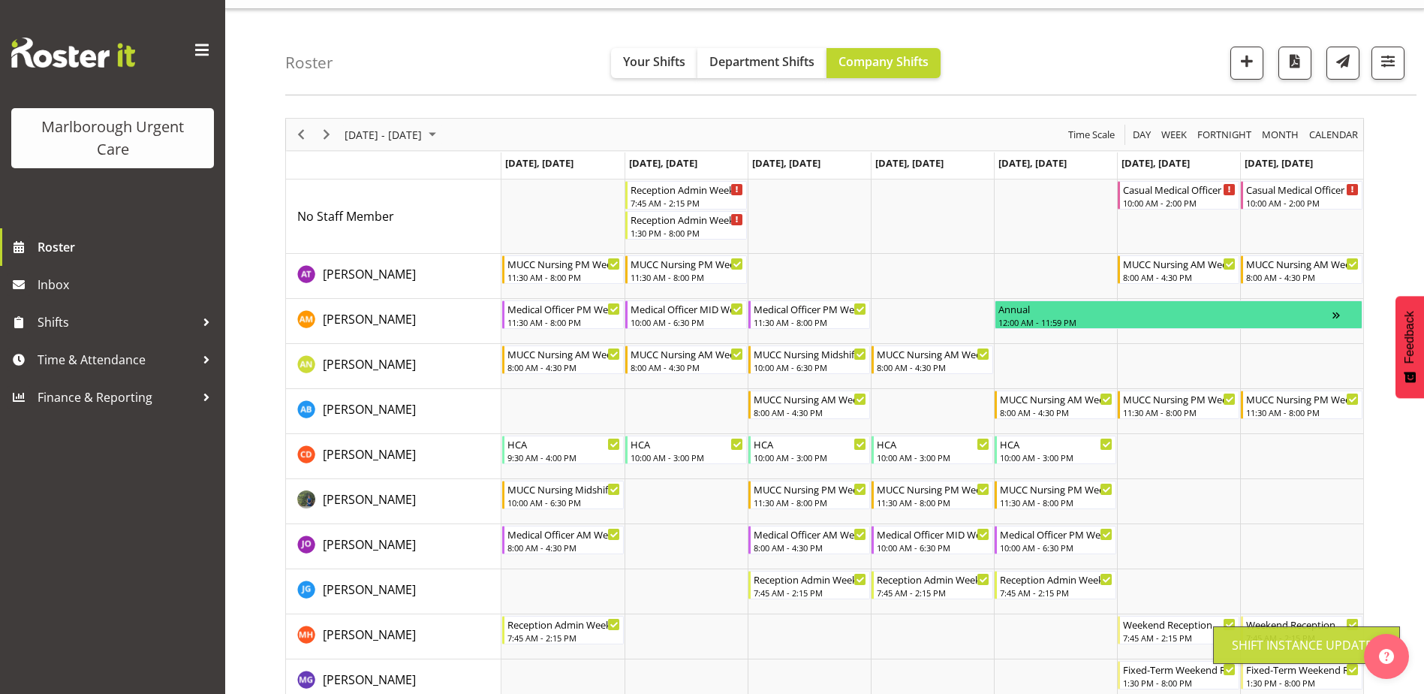
scroll to position [0, 0]
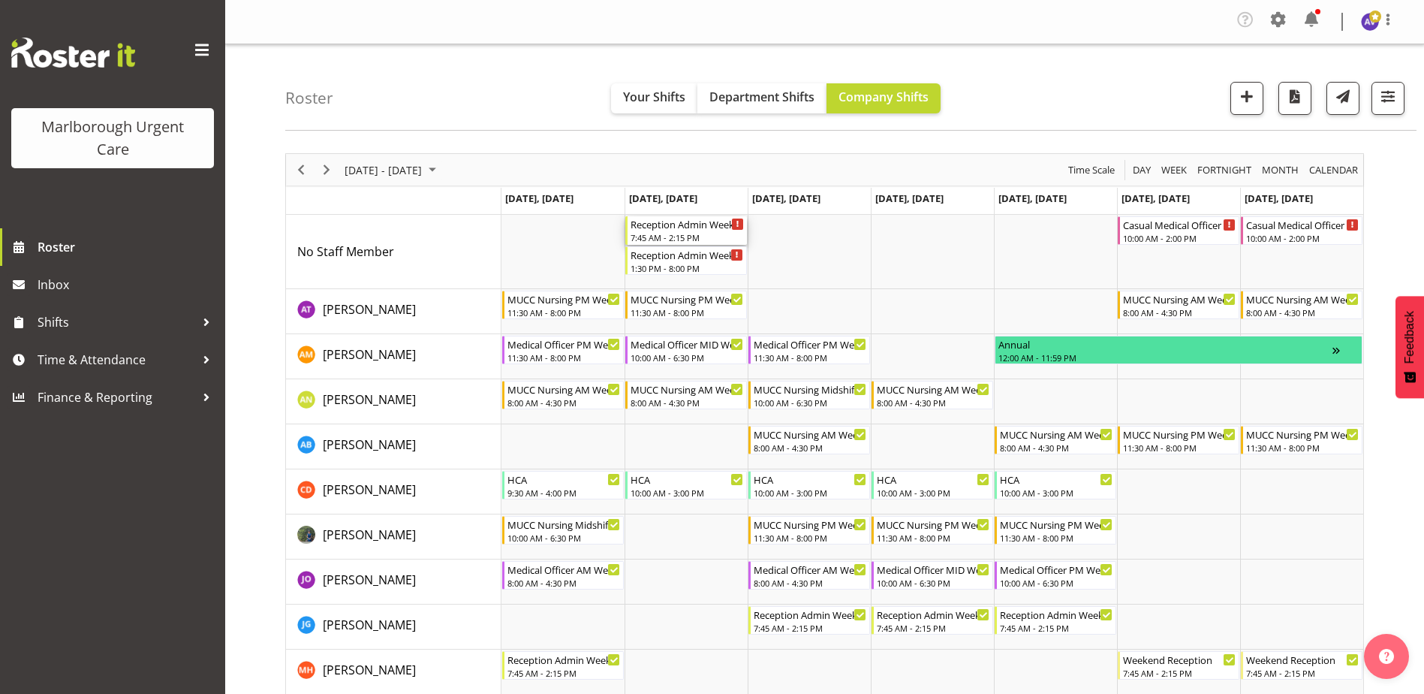
click at [682, 233] on div "7:45 AM - 2:15 PM" at bounding box center [687, 237] width 113 height 12
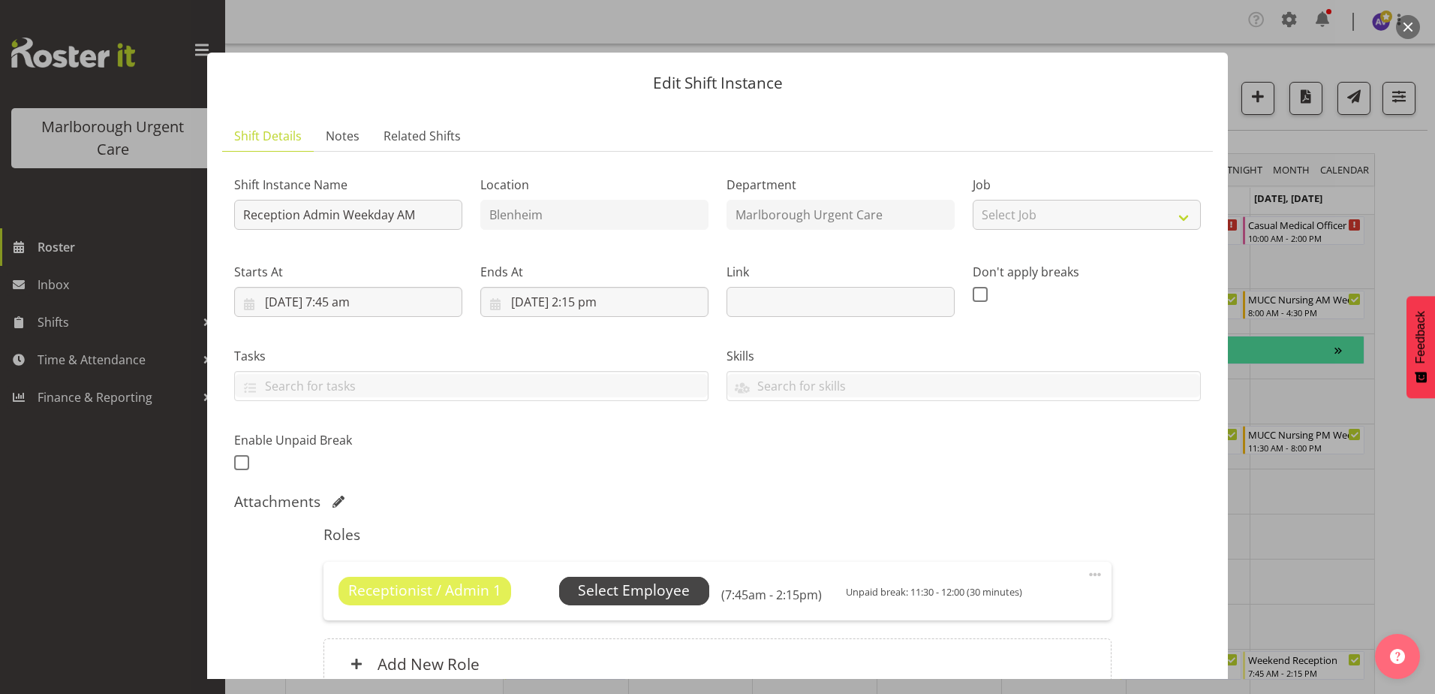
click at [659, 593] on span "Select Employee" at bounding box center [634, 591] width 112 height 22
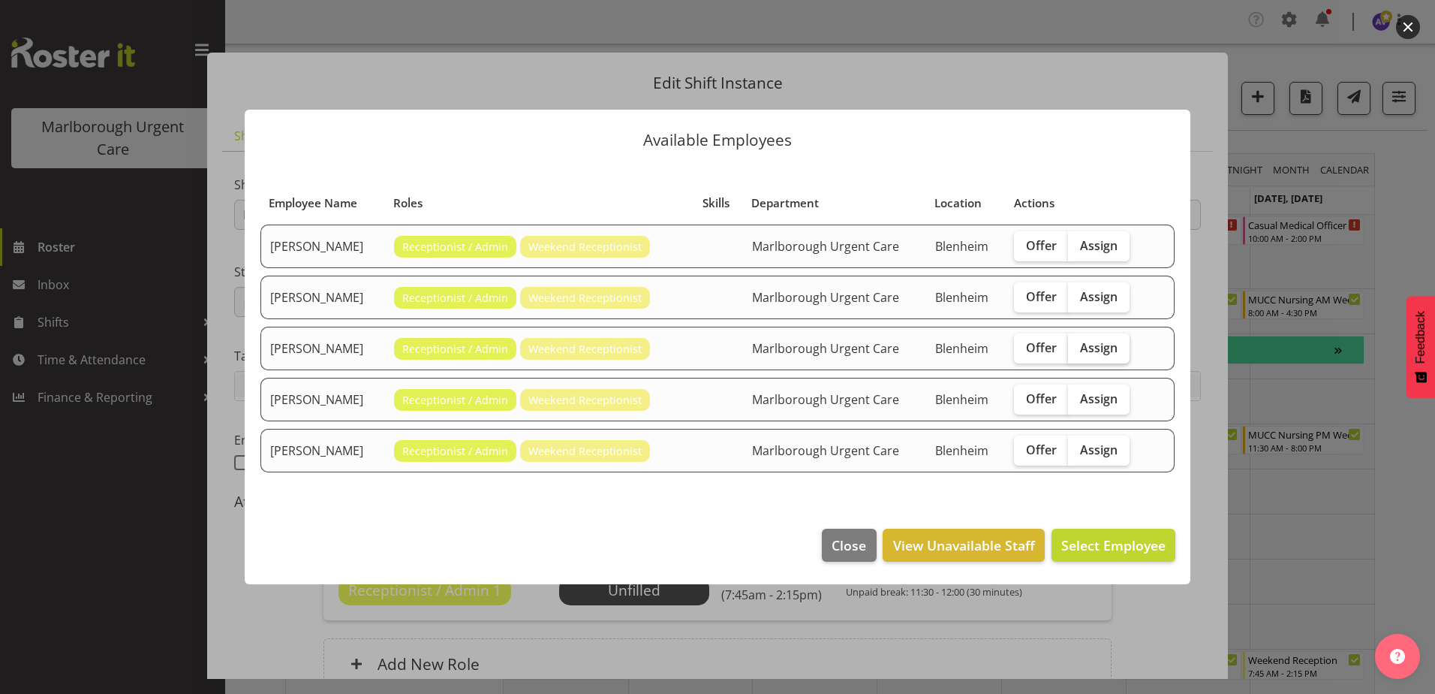
click at [1104, 345] on span "Assign" at bounding box center [1099, 347] width 38 height 15
click at [1078, 345] on input "Assign" at bounding box center [1073, 347] width 10 height 10
checkbox input "true"
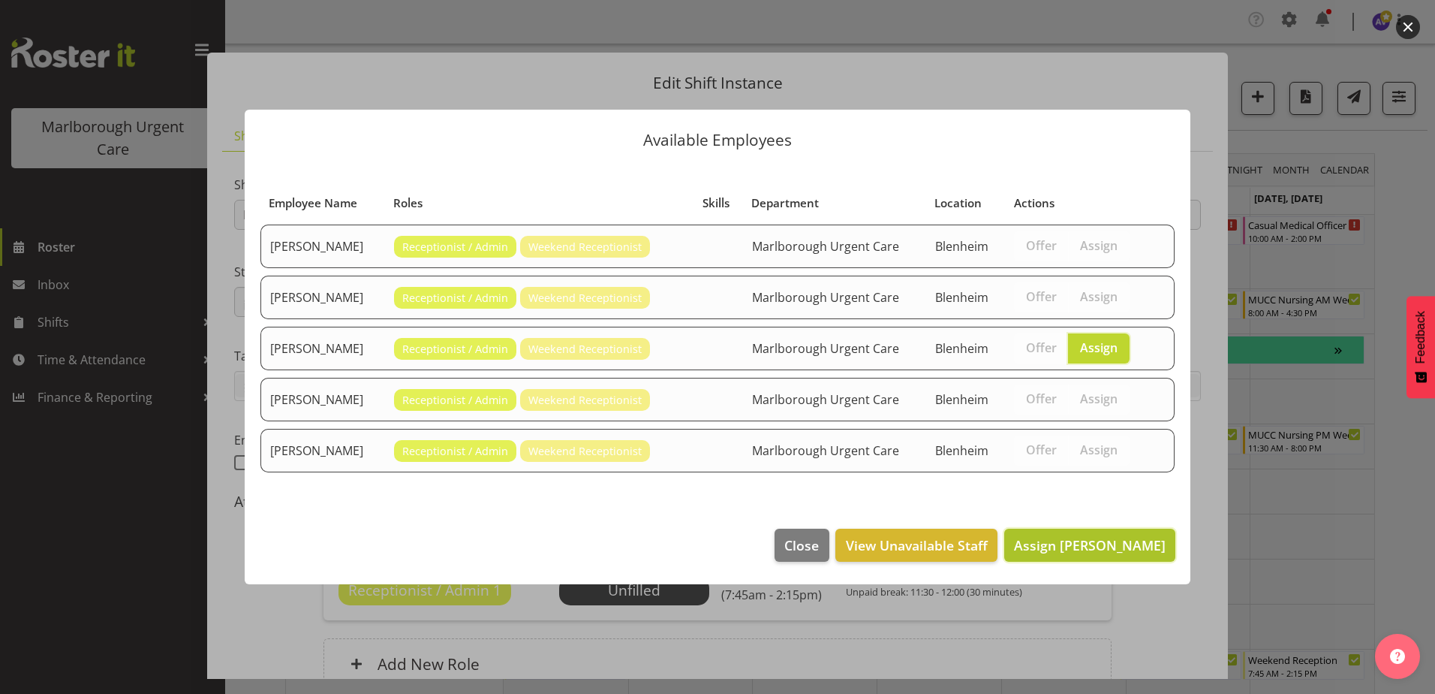
click at [1107, 536] on span "Assign [PERSON_NAME]" at bounding box center [1090, 545] width 152 height 18
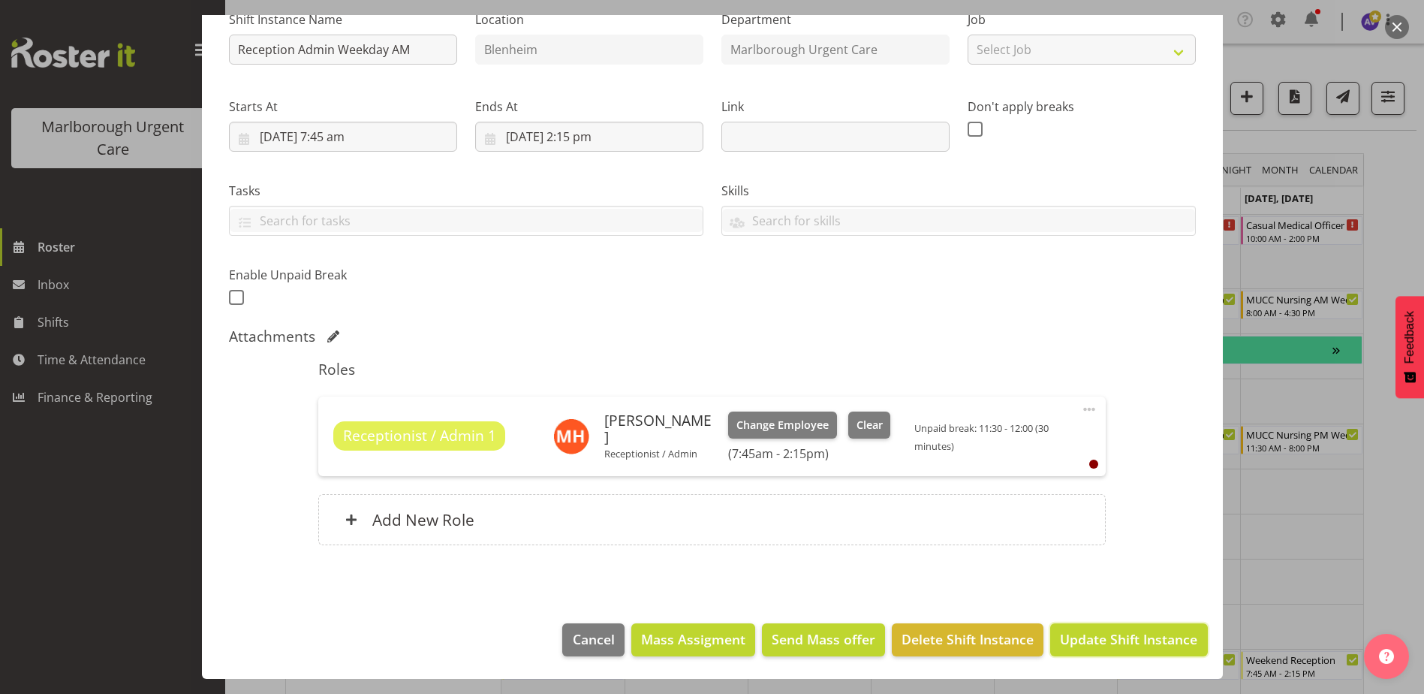
click at [1107, 643] on span "Update Shift Instance" at bounding box center [1128, 639] width 137 height 20
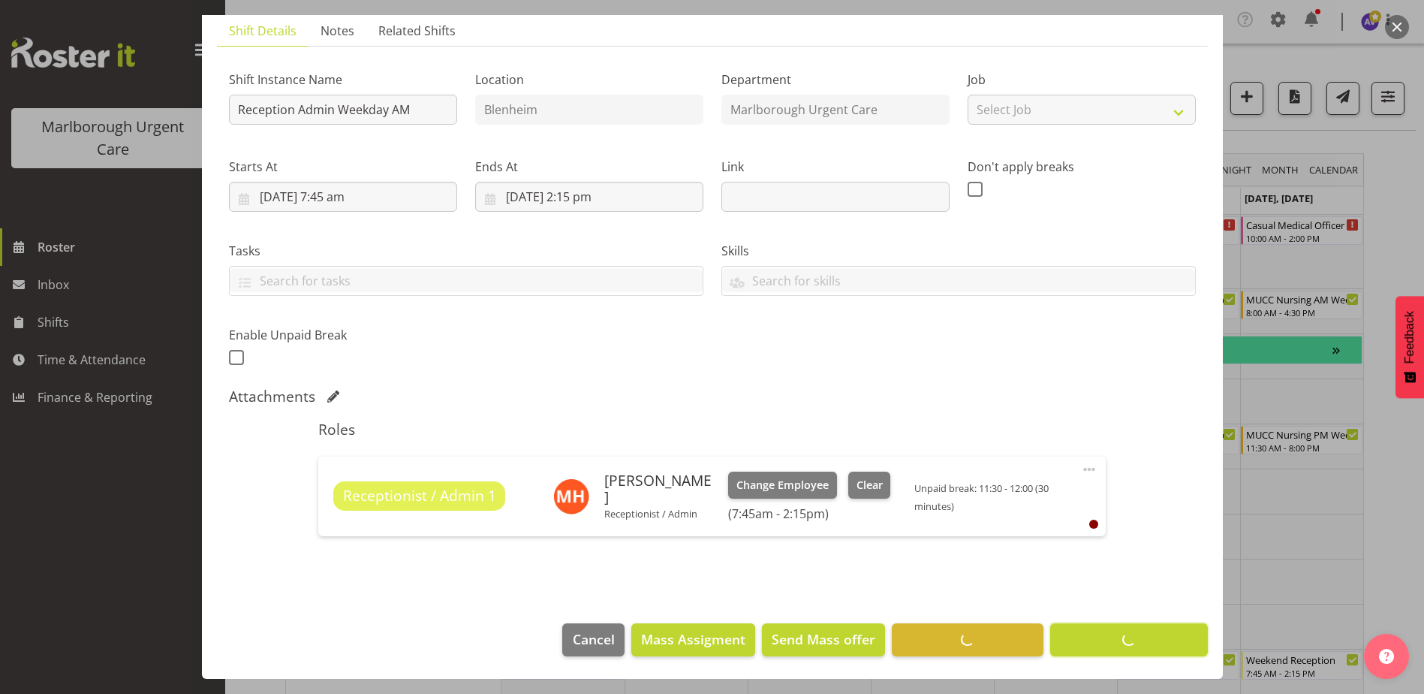
scroll to position [105, 0]
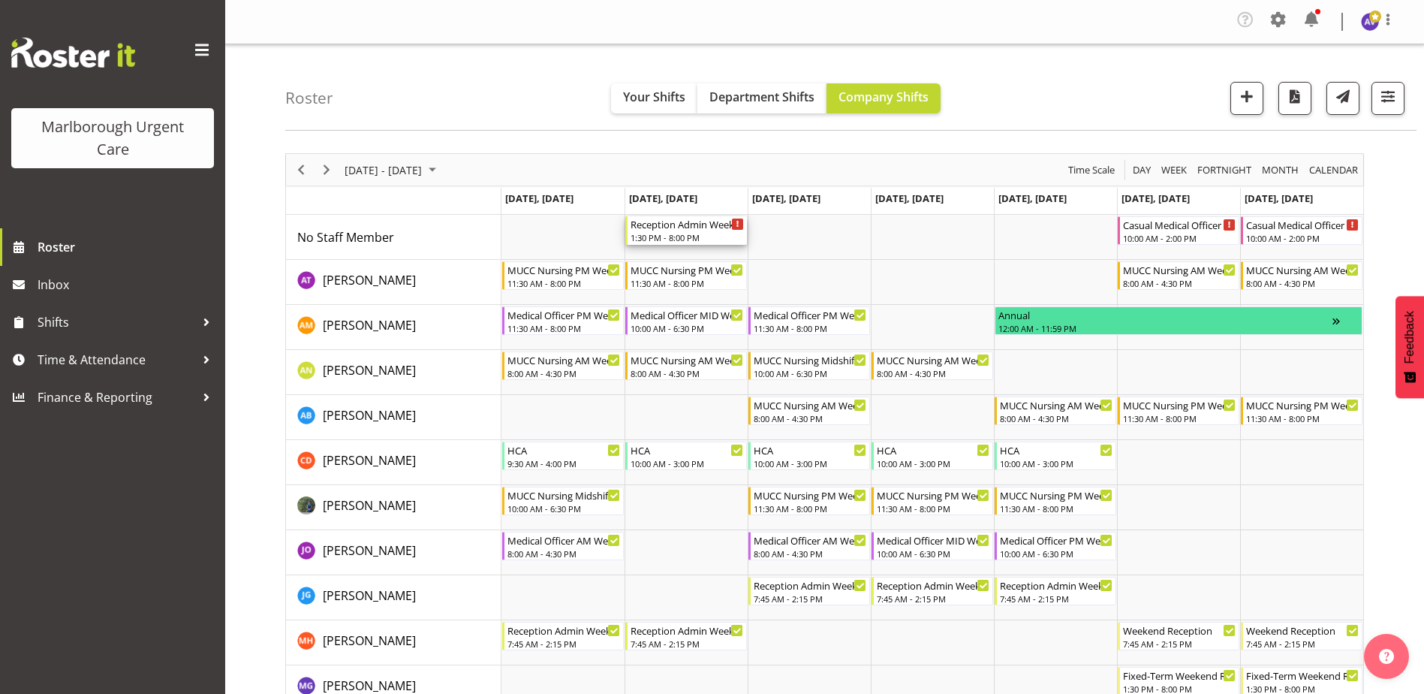
click at [673, 225] on div "Reception Admin Weekday PM" at bounding box center [687, 223] width 113 height 15
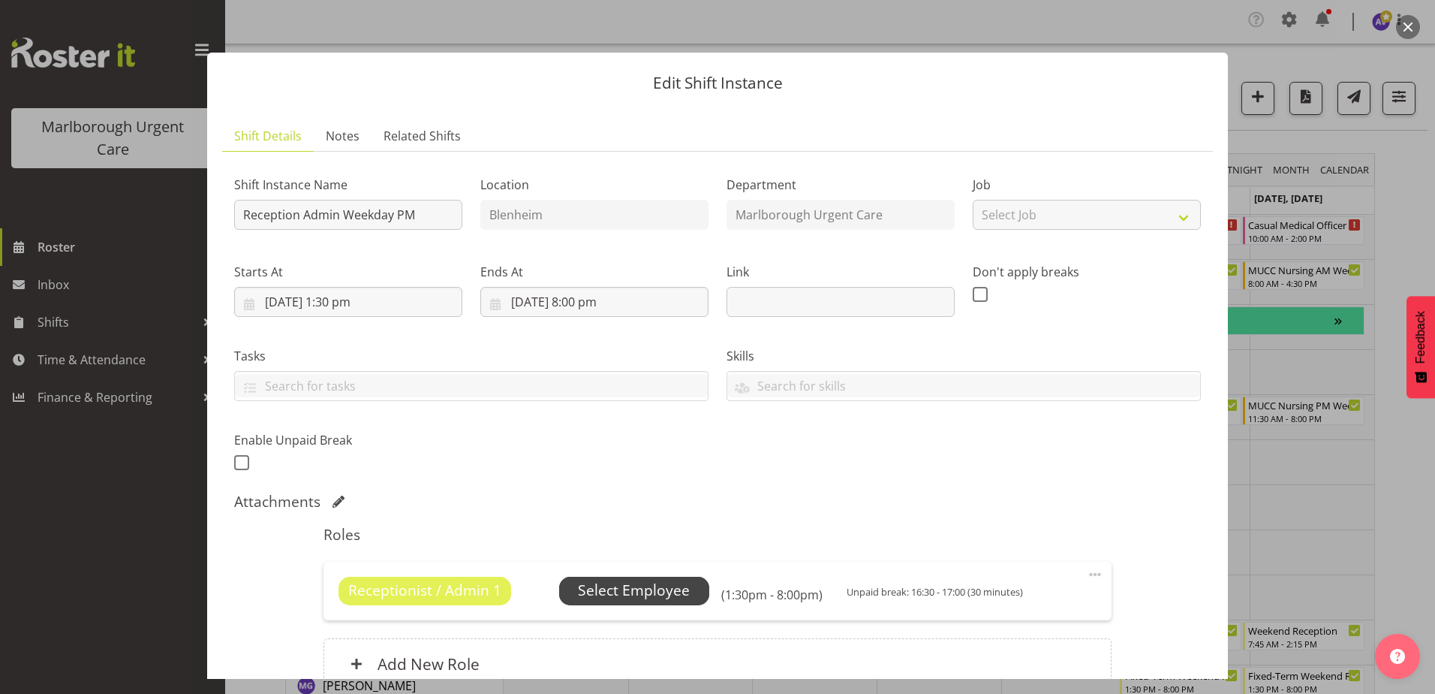
click at [674, 592] on span "Select Employee" at bounding box center [634, 591] width 112 height 22
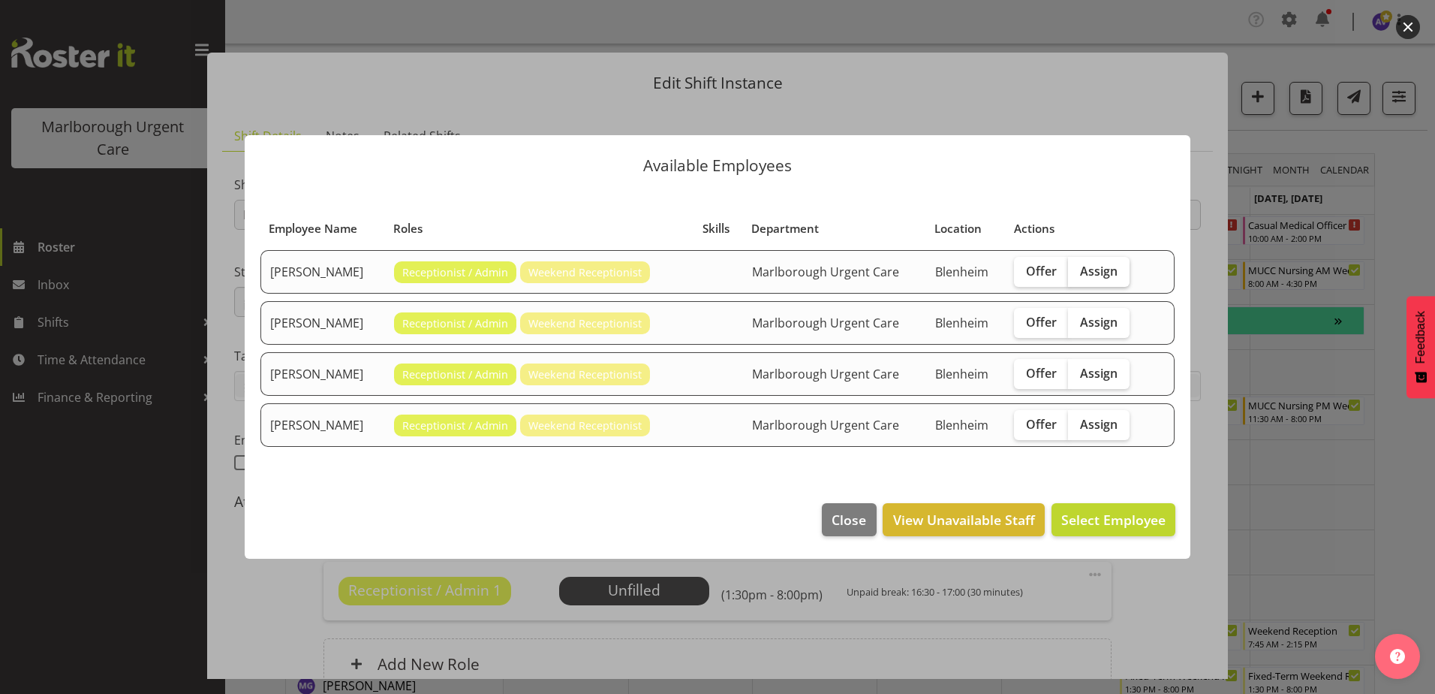
click at [1100, 273] on span "Assign" at bounding box center [1099, 270] width 38 height 15
click at [1078, 273] on input "Assign" at bounding box center [1073, 271] width 10 height 10
checkbox input "true"
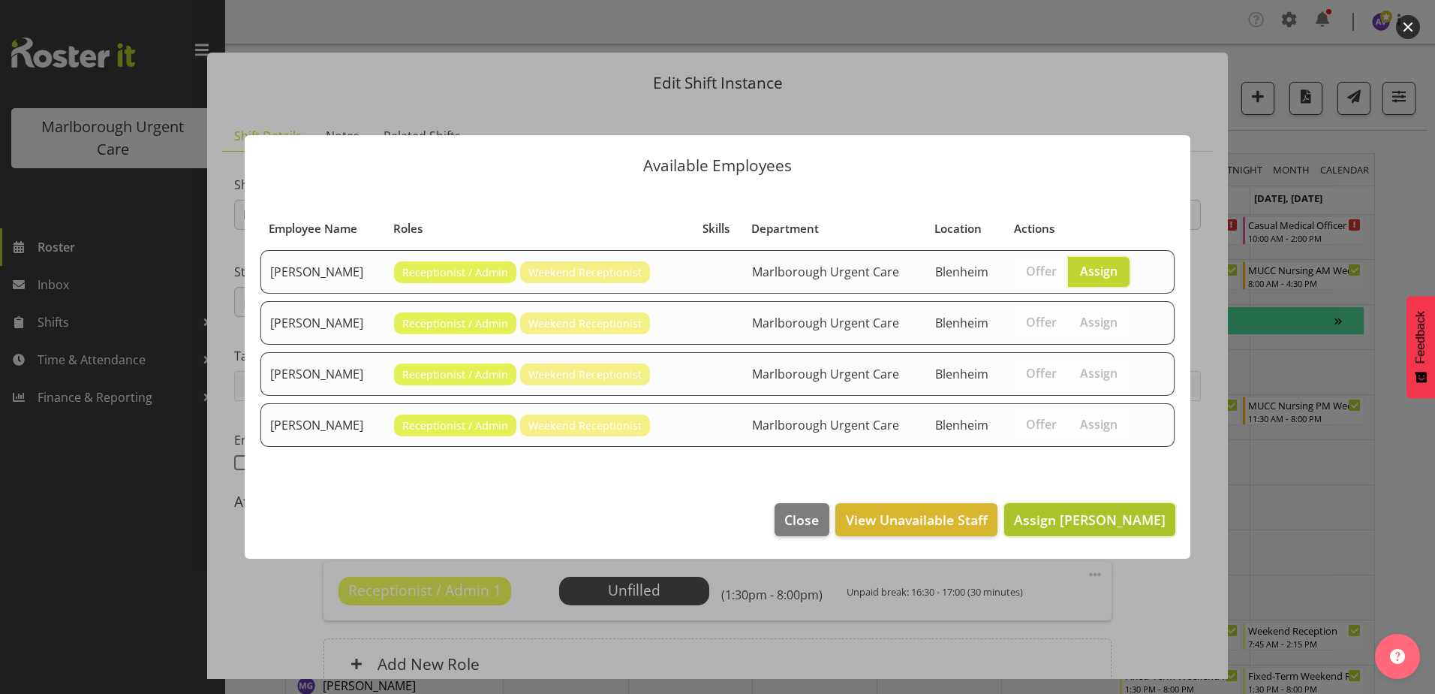
click at [1061, 513] on span "Assign [PERSON_NAME]" at bounding box center [1090, 519] width 152 height 18
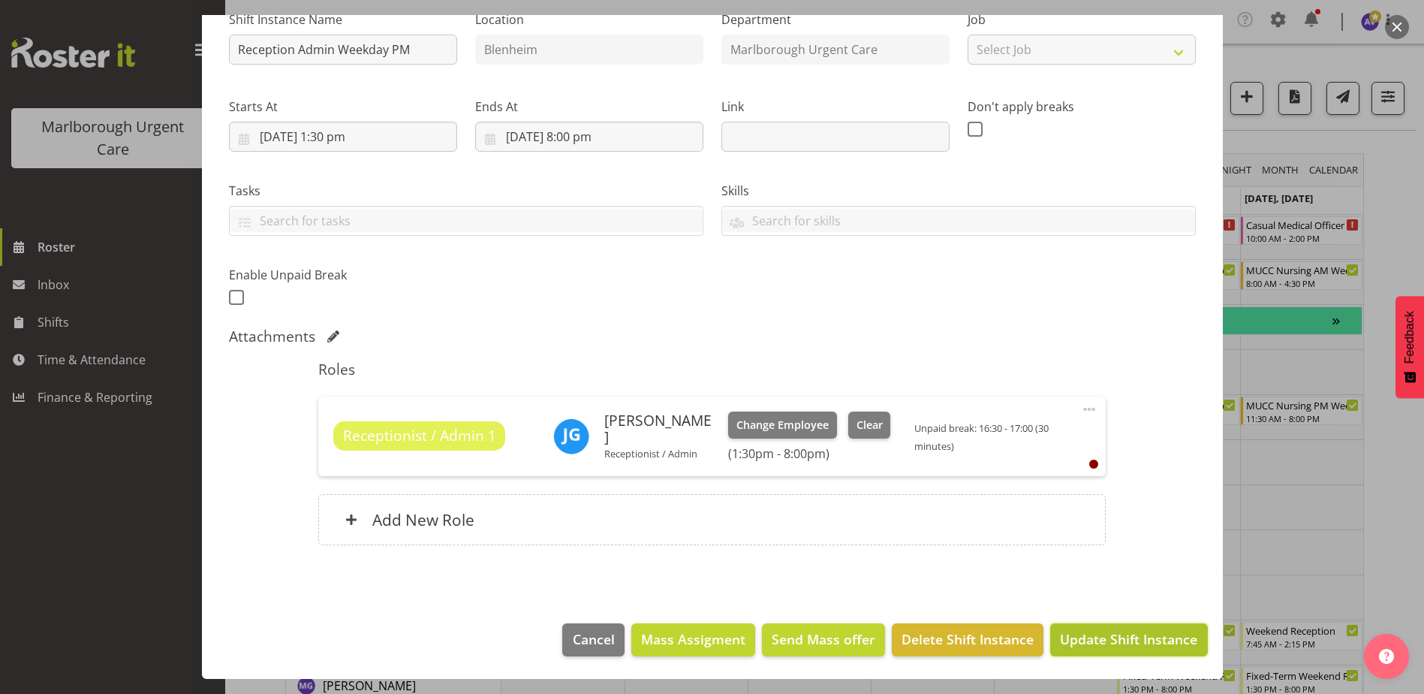
click at [1082, 631] on span "Update Shift Instance" at bounding box center [1128, 639] width 137 height 20
